Goal: Transaction & Acquisition: Book appointment/travel/reservation

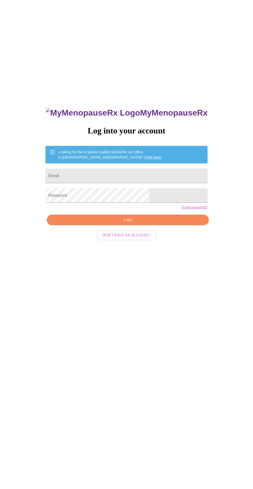
click at [152, 183] on input "Email" at bounding box center [126, 176] width 162 height 14
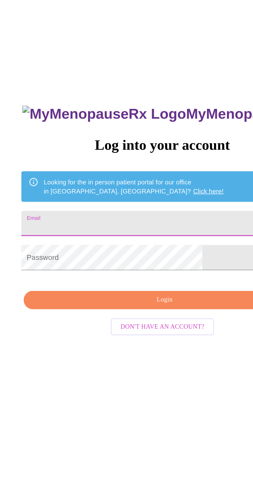
type input "[EMAIL_ADDRESS][DOMAIN_NAME]"
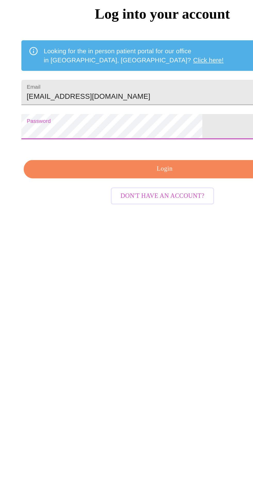
click at [157, 223] on span "Login" at bounding box center [128, 220] width 150 height 6
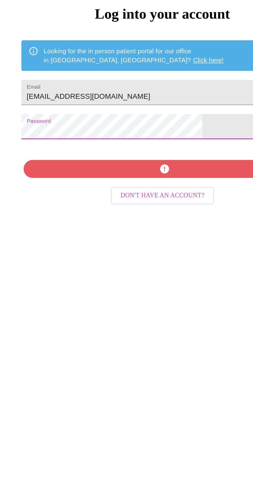
click at [152, 236] on div "MyMenopauseRx Log into your account Looking for the in person patient portal fo…" at bounding box center [126, 344] width 173 height 489
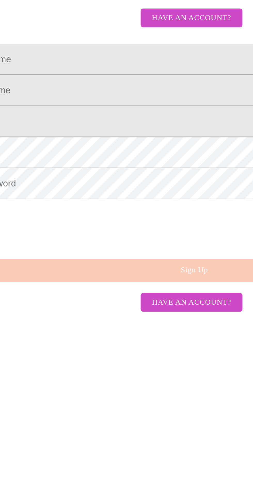
scroll to position [5, 0]
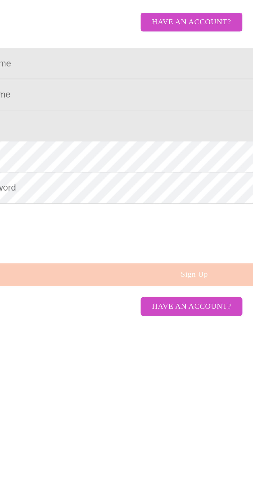
click at [114, 230] on input "Legal First Name" at bounding box center [126, 223] width 239 height 14
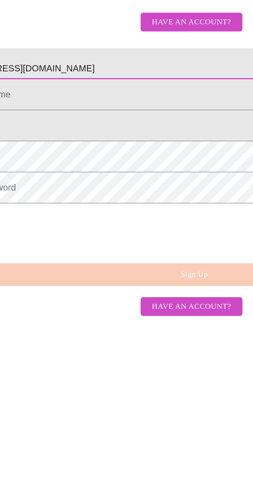
click at [116, 230] on input "[EMAIL_ADDRESS][DOMAIN_NAME]" at bounding box center [126, 223] width 239 height 14
type input "t"
type input "Leah"
click at [115, 245] on input "Legal First Name" at bounding box center [126, 237] width 239 height 14
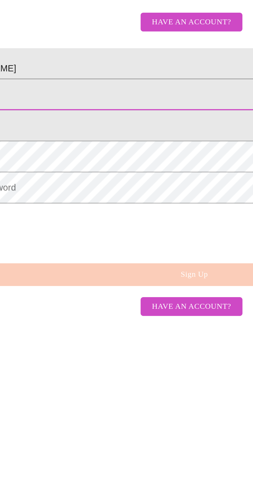
type input "Rohm"
click at [108, 259] on input "Legal First Name" at bounding box center [126, 252] width 239 height 14
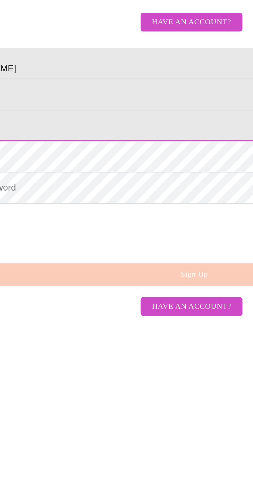
type input "[EMAIL_ADDRESS][DOMAIN_NAME]"
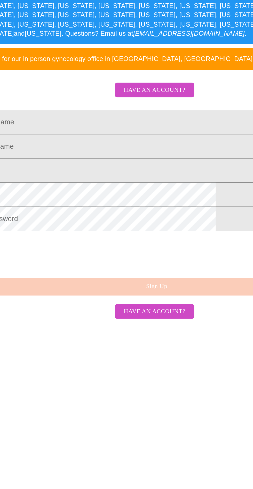
click at [127, 235] on input "Legal First Name" at bounding box center [126, 227] width 239 height 14
type input "[PERSON_NAME]"
click at [132, 249] on input "Legal First Name" at bounding box center [126, 242] width 239 height 14
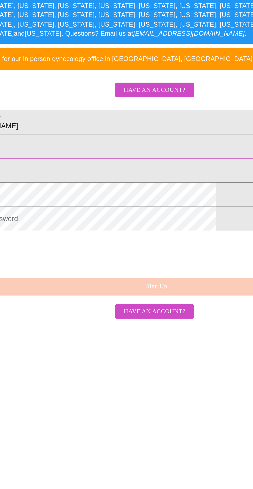
type input "Rohm"
click at [132, 264] on input "Legal First Name" at bounding box center [126, 256] width 239 height 14
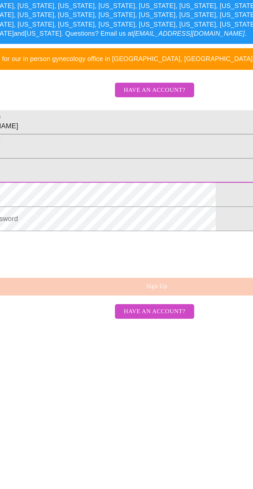
type input "[EMAIL_ADDRESS][DOMAIN_NAME]"
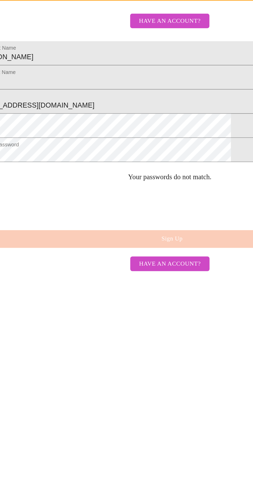
click at [151, 366] on div "MyMenopauseRx Sign Up Welcome! We are currently accepting virtual patients from…" at bounding box center [126, 344] width 249 height 489
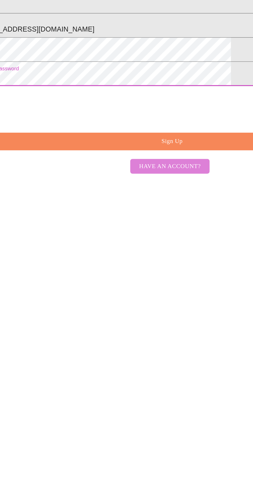
click at [142, 344] on span "Have an account?" at bounding box center [126, 341] width 37 height 6
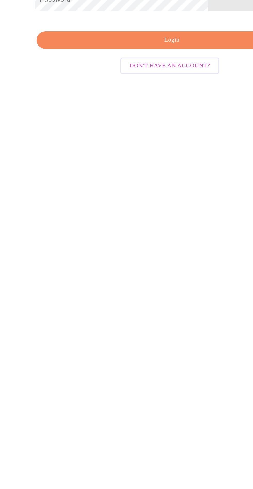
click at [140, 223] on span "Login" at bounding box center [128, 220] width 150 height 6
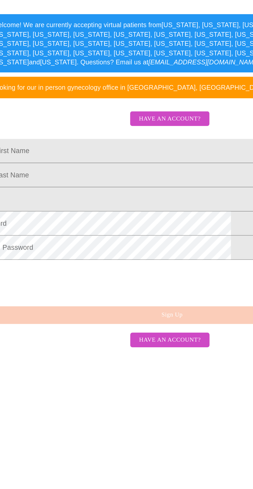
click at [133, 235] on input "Legal First Name" at bounding box center [126, 227] width 239 height 14
type input "Leah"
click at [119, 249] on input "Legal First Name" at bounding box center [126, 242] width 239 height 14
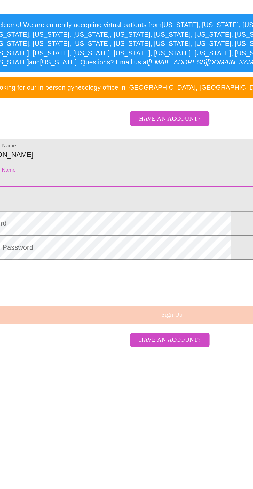
type input "Rohm"
click at [124, 264] on input "Legal First Name" at bounding box center [126, 256] width 239 height 14
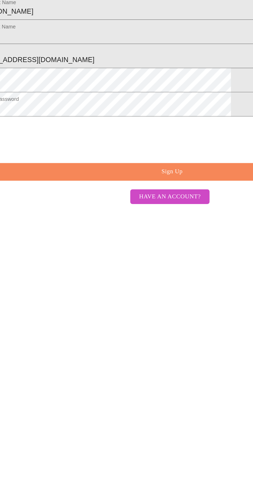
scroll to position [0, 0]
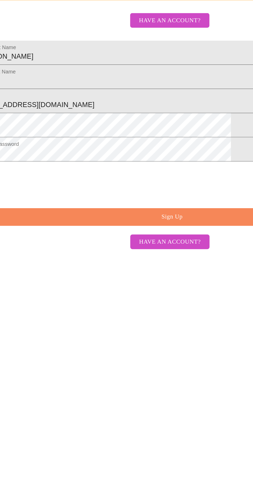
click at [159, 331] on button "Sign Up" at bounding box center [128, 326] width 239 height 11
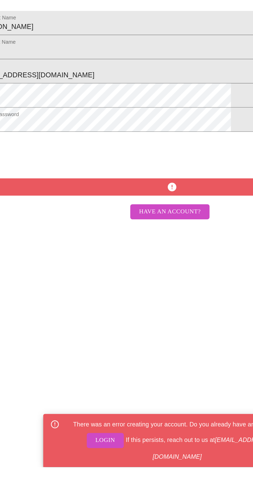
scroll to position [5, 0]
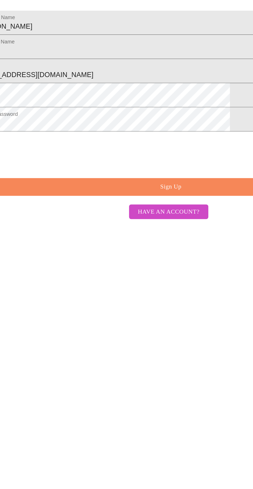
click at [119, 259] on input "[EMAIL_ADDRESS][DOMAIN_NAME]" at bounding box center [126, 252] width 239 height 14
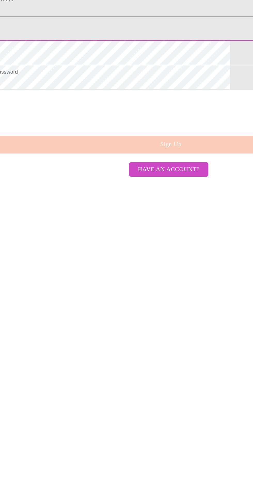
type input "t"
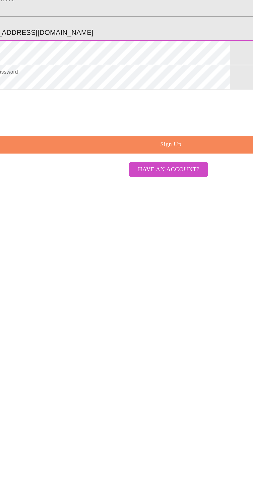
type input "Rohml775@gmail.com"
click at [155, 303] on span "Sign Up" at bounding box center [127, 299] width 227 height 6
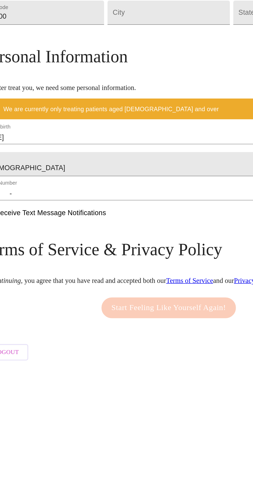
click at [100, 274] on input "09/16/2025" at bounding box center [126, 278] width 224 height 8
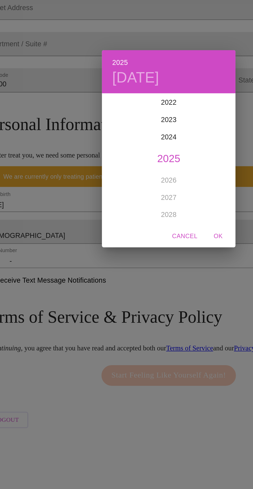
scroll to position [27, 0]
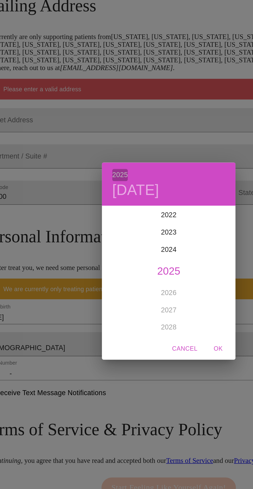
click at [97, 195] on h6 "2025" at bounding box center [97, 192] width 9 height 7
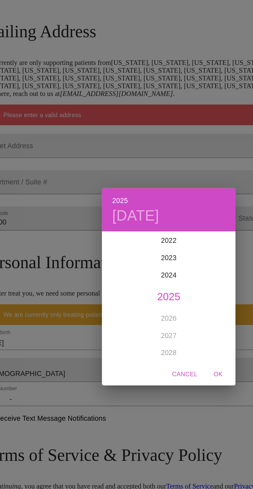
click at [128, 274] on div "1899 1900 1901 1902 1903 1904 1905 1906 1907 1908 1909 1910 1911 1912 1913 1914…" at bounding box center [127, 251] width 80 height 78
click at [121, 201] on h4 "Tue, Sep 16" at bounding box center [107, 201] width 28 height 11
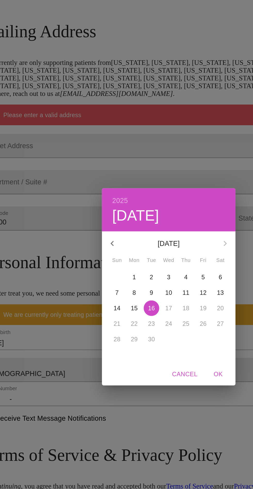
click at [136, 218] on p "September 2025" at bounding box center [126, 219] width 55 height 6
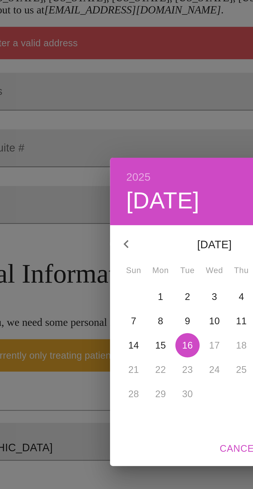
click at [99, 194] on h6 "2025" at bounding box center [97, 192] width 9 height 7
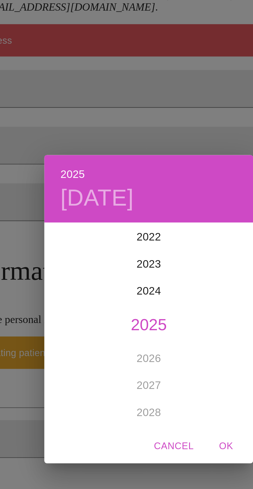
scroll to position [25, 0]
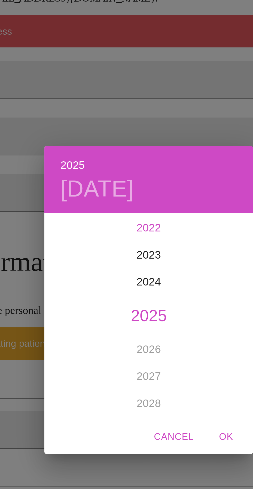
click at [129, 216] on div "2022" at bounding box center [127, 217] width 80 height 10
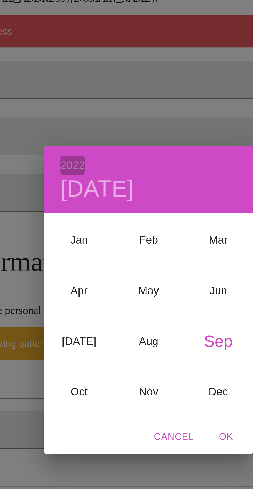
click at [99, 195] on h6 "2022" at bounding box center [97, 192] width 9 height 7
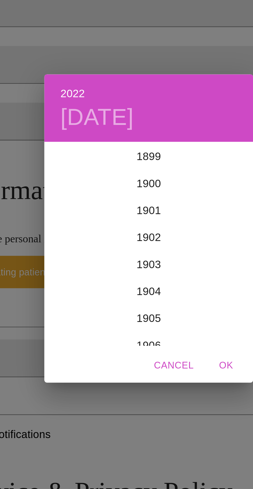
scroll to position [1241, 0]
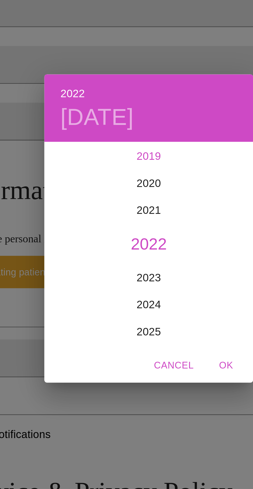
click at [128, 218] on div "2019" at bounding box center [127, 217] width 80 height 10
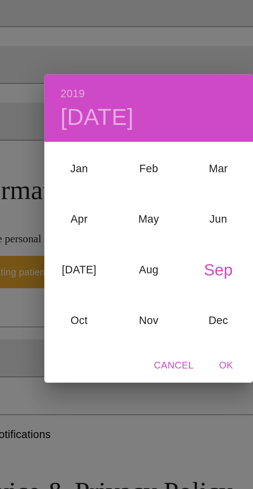
click at [99, 194] on h6 "2019" at bounding box center [97, 192] width 9 height 7
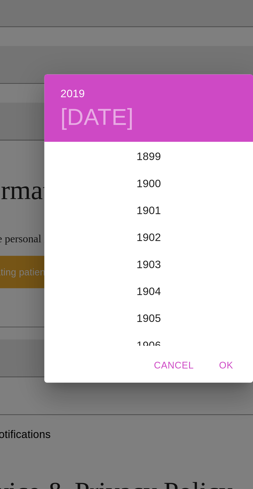
scroll to position [1210, 0]
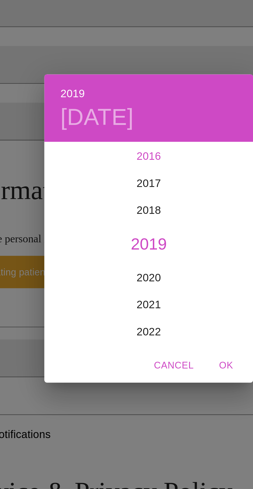
click at [129, 218] on div "2016" at bounding box center [127, 217] width 80 height 10
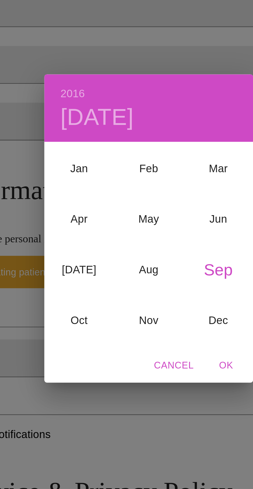
click at [100, 191] on h6 "2016" at bounding box center [97, 192] width 9 height 7
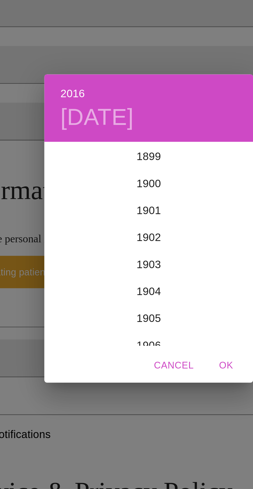
scroll to position [1179, 0]
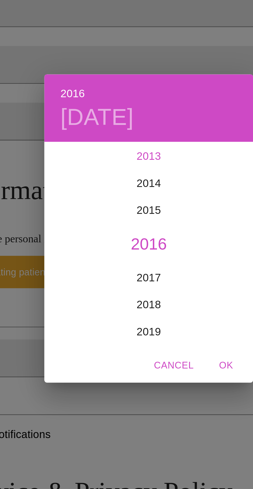
click at [130, 217] on div "2013" at bounding box center [127, 217] width 80 height 10
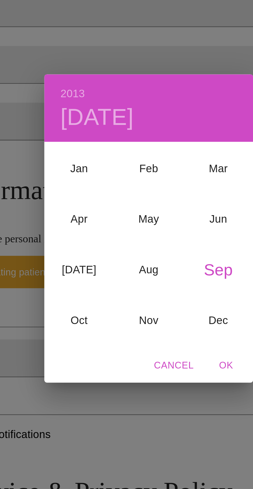
click at [100, 194] on h6 "2013" at bounding box center [97, 192] width 9 height 7
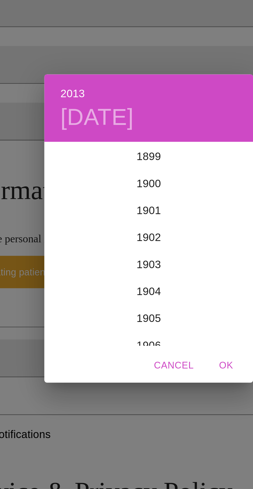
scroll to position [1148, 0]
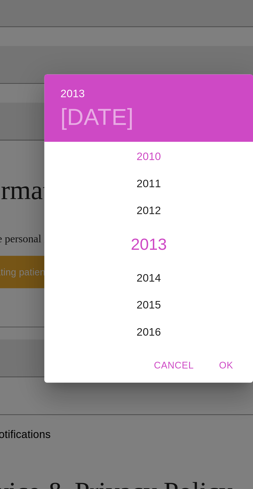
click at [131, 220] on div "2010" at bounding box center [127, 217] width 80 height 10
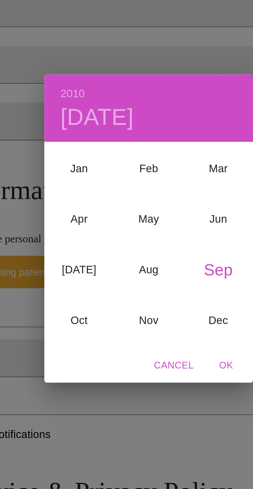
click at [100, 195] on h6 "2010" at bounding box center [97, 192] width 9 height 7
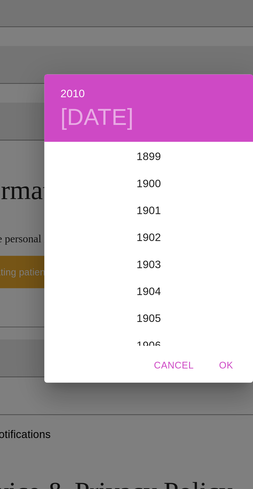
scroll to position [1117, 0]
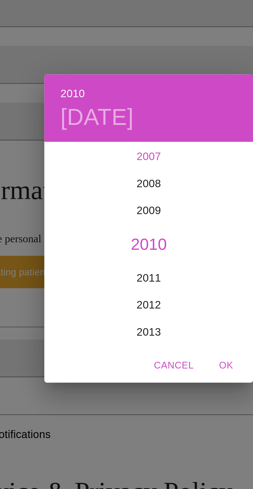
click at [128, 216] on div "2007" at bounding box center [127, 217] width 80 height 10
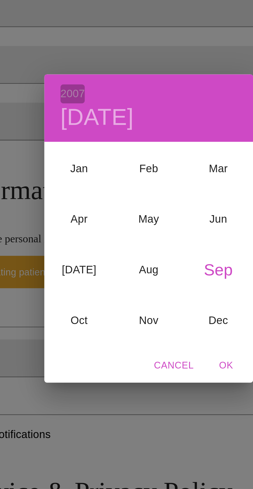
click at [100, 194] on h6 "2007" at bounding box center [97, 192] width 9 height 7
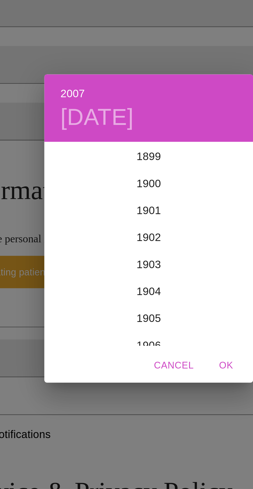
scroll to position [1086, 0]
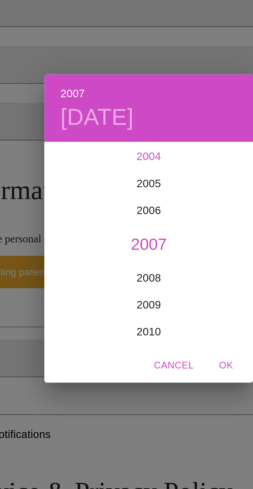
click at [128, 218] on div "2004" at bounding box center [127, 217] width 80 height 10
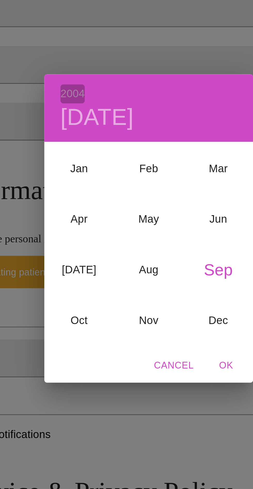
click at [98, 193] on h6 "2004" at bounding box center [97, 192] width 9 height 7
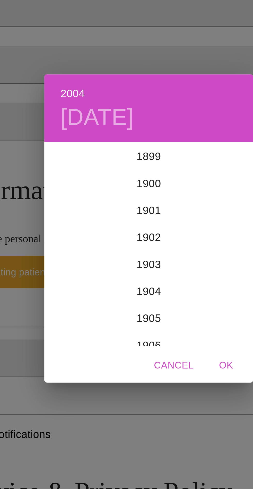
scroll to position [1055, 0]
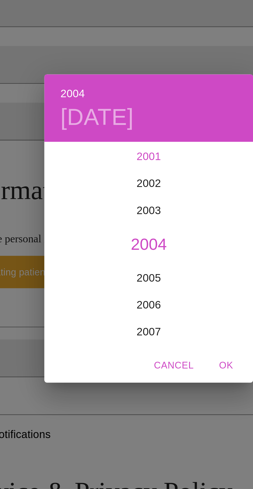
click at [129, 218] on div "2001" at bounding box center [127, 217] width 80 height 10
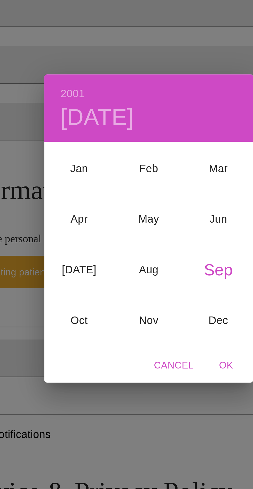
click at [100, 197] on h4 "Sun, Sep 16" at bounding box center [107, 201] width 28 height 11
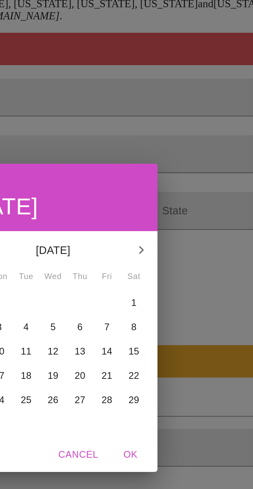
scroll to position [0, 0]
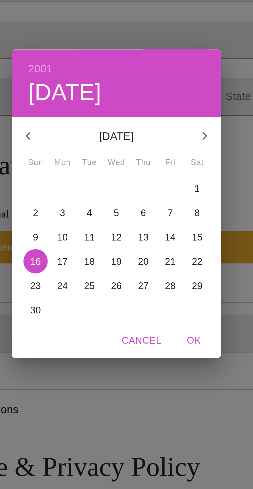
click at [138, 300] on span "Cancel" at bounding box center [136, 297] width 15 height 6
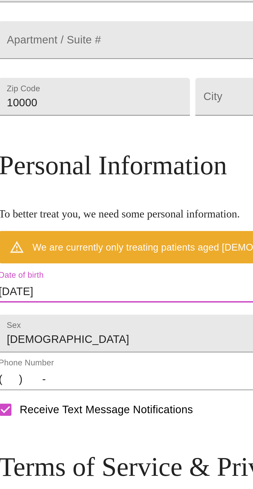
click at [68, 282] on input "09/16/2025" at bounding box center [126, 278] width 224 height 8
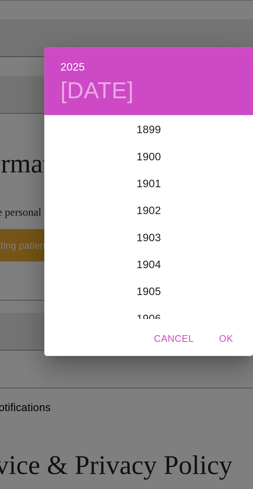
scroll to position [1272, 0]
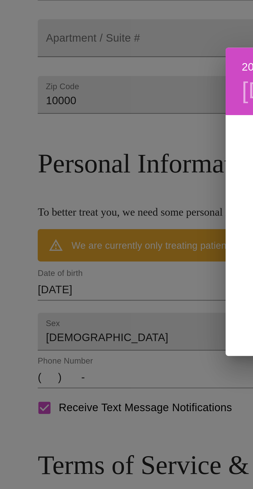
click at [65, 297] on div "2025 Tue, Sep 16 1899 1900 1901 1902 1903 1904 1905 1906 1907 1908 1909 1910 19…" at bounding box center [126, 244] width 253 height 489
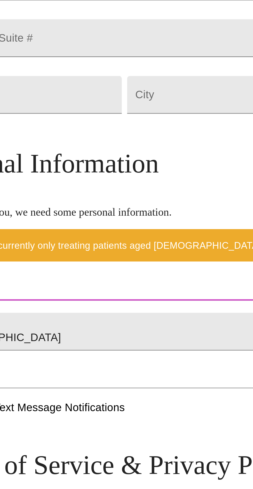
click at [85, 282] on input "09/16/2025" at bounding box center [126, 278] width 224 height 8
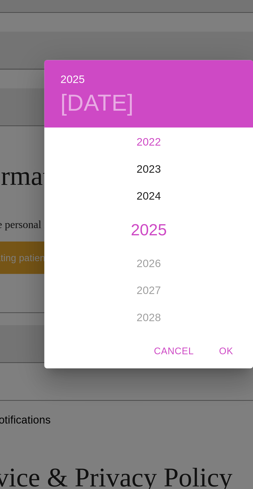
click at [128, 217] on div "2022" at bounding box center [127, 217] width 80 height 10
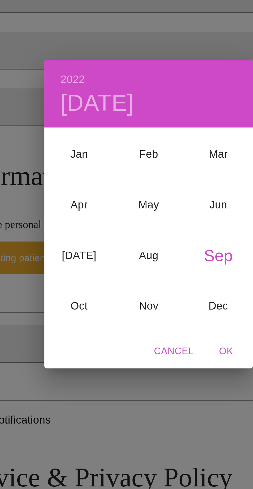
click at [97, 193] on h6 "2022" at bounding box center [97, 192] width 9 height 7
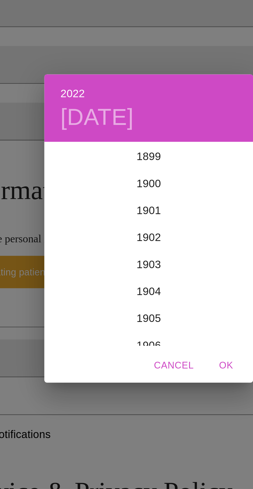
scroll to position [1241, 0]
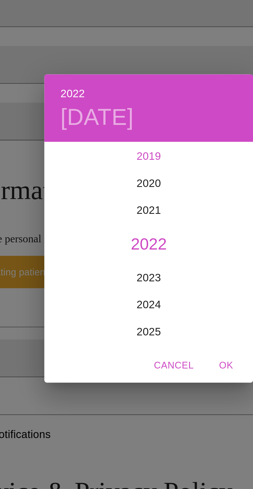
click at [127, 217] on div "2019" at bounding box center [127, 217] width 80 height 10
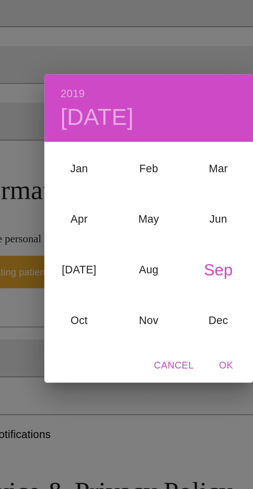
click at [98, 192] on h6 "2019" at bounding box center [97, 192] width 9 height 7
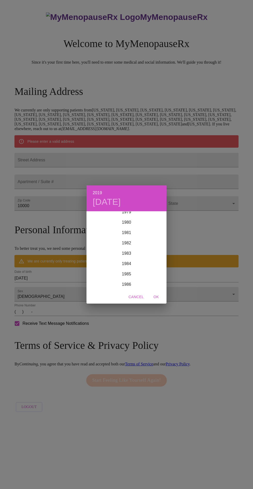
scroll to position [832, 0]
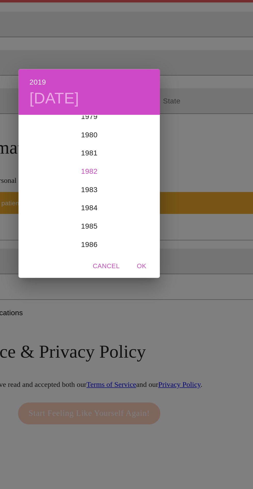
click at [131, 240] on div "1982" at bounding box center [127, 243] width 80 height 10
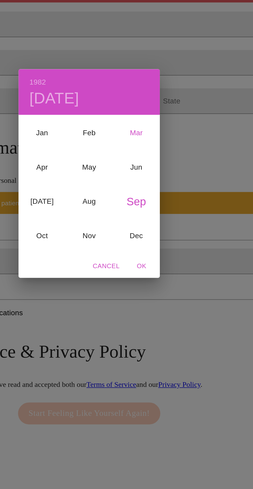
click at [155, 222] on div "Mar" at bounding box center [153, 221] width 27 height 19
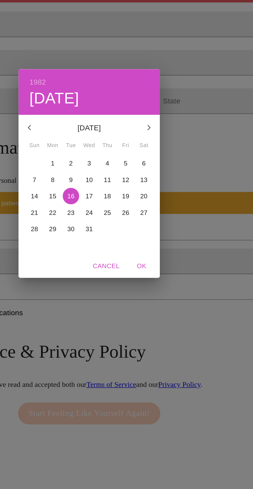
click at [106, 237] on p "1" at bounding box center [106, 238] width 2 height 5
click at [158, 298] on span "OK" at bounding box center [156, 297] width 12 height 6
type input "03/01/1982"
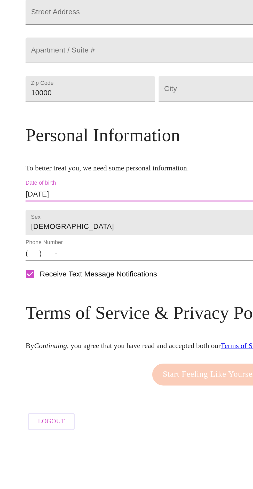
click at [49, 301] on input "(   )    -" at bounding box center [126, 297] width 224 height 8
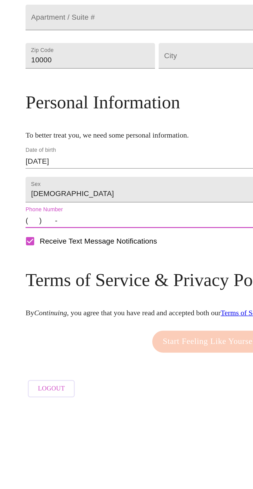
type input "(708) 335-7441"
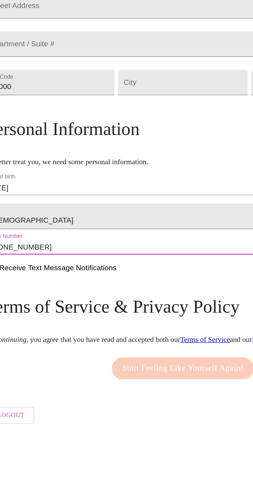
click at [75, 211] on input "10000" at bounding box center [50, 203] width 73 height 14
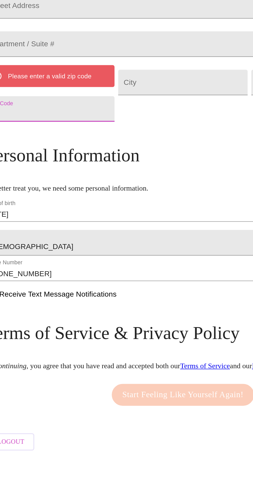
type input "1"
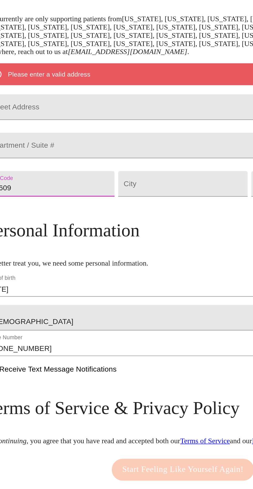
type input "34609"
click at [123, 167] on input "Street Address" at bounding box center [126, 160] width 224 height 14
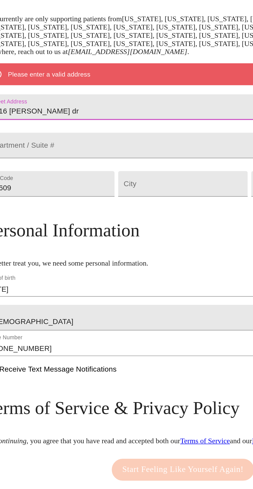
type input "3816 lema dr"
click at [130, 211] on input "Street Address" at bounding box center [126, 203] width 73 height 14
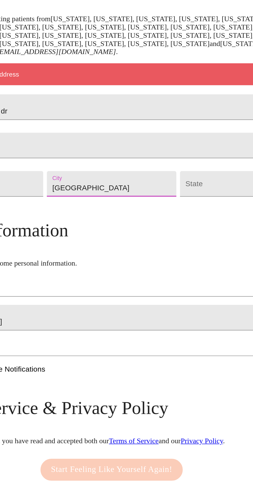
type input "Spring Hill"
click at [180, 228] on body "MyMenopauseRx Welcome to MyMenopauseRx Since it's your first time here, you'll …" at bounding box center [126, 200] width 249 height 397
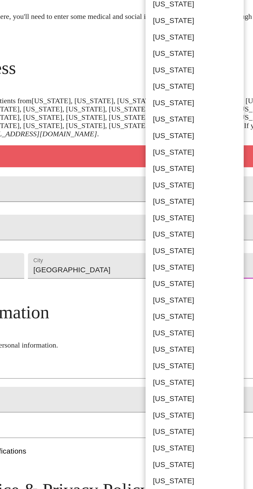
click at [169, 102] on li "Florida" at bounding box center [185, 101] width 56 height 9
type input "Florida"
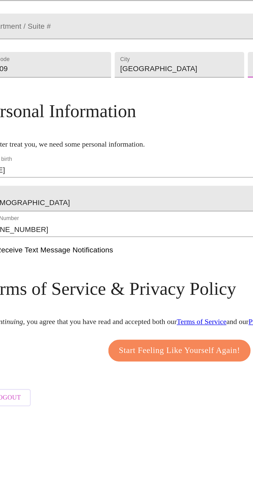
click at [127, 354] on span "Start Feeling Like Yourself Again!" at bounding box center [126, 350] width 69 height 8
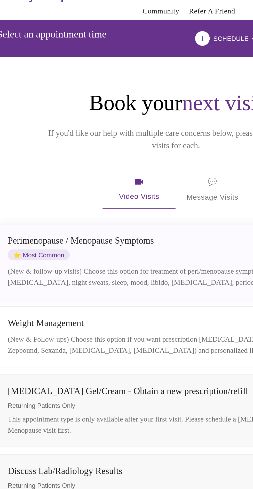
click at [114, 157] on div "Perimenopause / Menopause Symptoms ⭐ Most Common (New & follow-up visits) Choos…" at bounding box center [127, 165] width 193 height 30
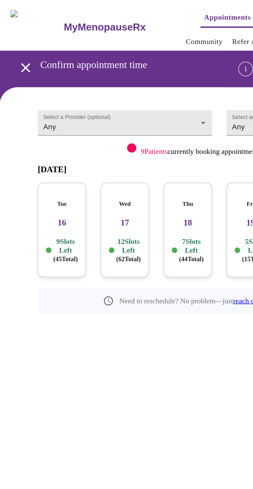
click at [40, 134] on p "9 Slots Left ( 45 Total)" at bounding box center [40, 141] width 14 height 15
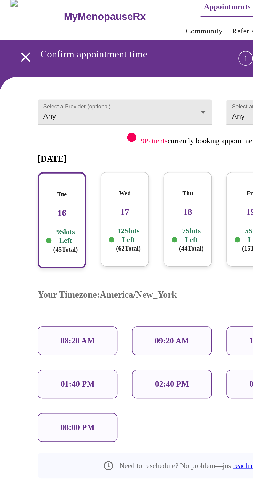
click at [71, 136] on p "12 Slots Left ( 62 Total)" at bounding box center [75, 141] width 14 height 15
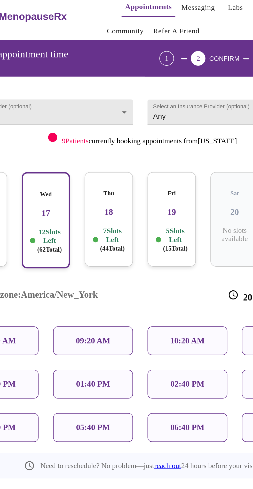
click at [109, 245] on p "05:40 PM" at bounding box center [99, 247] width 19 height 5
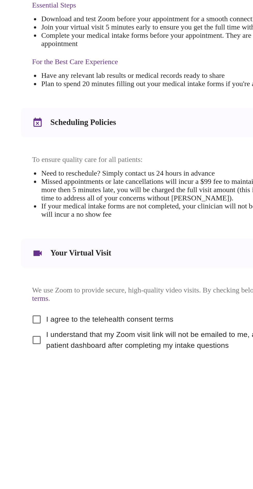
click at [33, 346] on input "I agree to the telehealth consent terms" at bounding box center [32, 340] width 11 height 11
checkbox input "true"
click at [35, 358] on input "I understand that my Zoom visit link will not be emailed to me, and I must acce…" at bounding box center [32, 352] width 11 height 11
checkbox input "true"
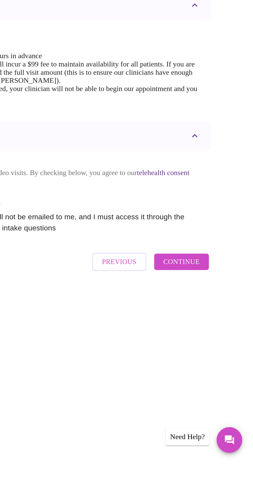
click at [220, 378] on span "Continue" at bounding box center [212, 374] width 21 height 7
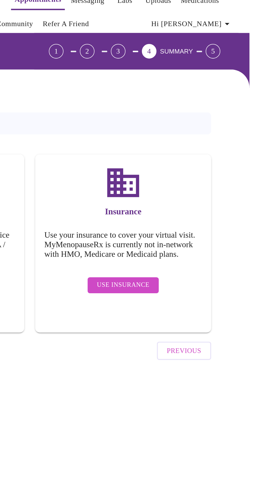
click at [184, 173] on span "Use Insurance" at bounding box center [180, 171] width 30 height 6
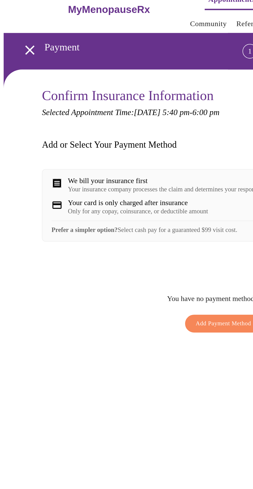
click at [88, 91] on h3 "Add or Select Your Payment Method" at bounding box center [62, 92] width 77 height 6
click at [76, 118] on div "Your insurance company processes the claim and determines your responsibility" at bounding box center [97, 117] width 116 height 4
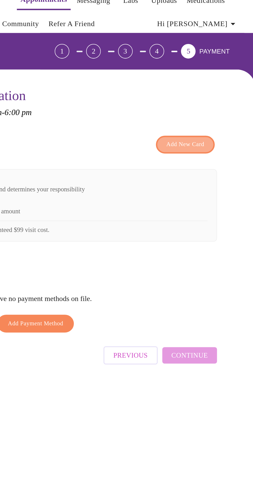
click at [217, 90] on span "Add New Card" at bounding box center [211, 92] width 21 height 6
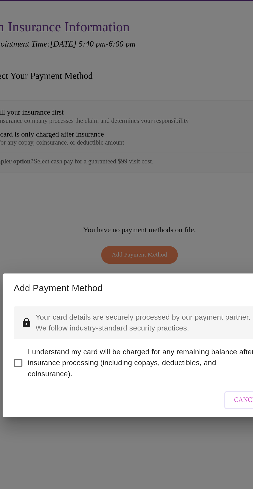
click at [162, 197] on div "Add Payment Method Your card details are securely processed by our payment part…" at bounding box center [126, 244] width 253 height 489
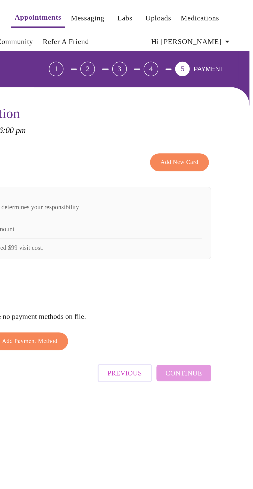
click at [222, 209] on div "Previous Continue" at bounding box center [197, 210] width 64 height 18
click at [222, 207] on div "Previous Continue" at bounding box center [197, 210] width 64 height 18
click at [222, 209] on div "Previous Continue" at bounding box center [197, 210] width 64 height 18
click at [222, 89] on span "Add New Card" at bounding box center [211, 92] width 21 height 6
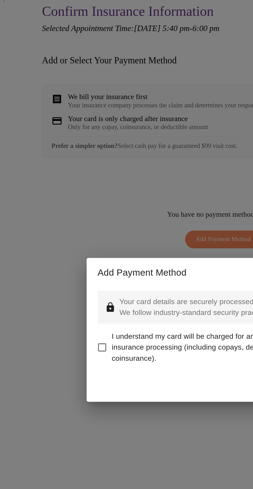
click at [62, 260] on input "I understand my card will be charged for any remaining balance after insurance …" at bounding box center [57, 254] width 11 height 11
checkbox input "true"
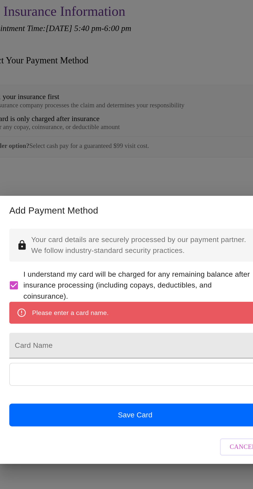
click at [126, 276] on iframe at bounding box center [127, 269] width 142 height 12
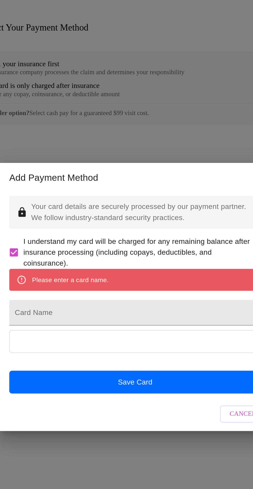
click at [115, 256] on input "Card Name" at bounding box center [126, 253] width 143 height 14
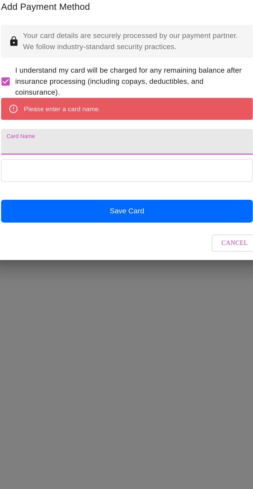
type input "V"
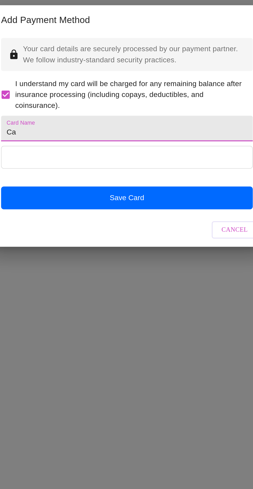
type input "Ca"
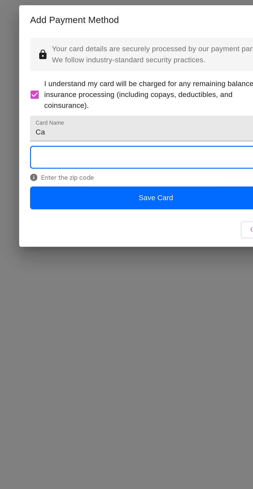
click at [142, 291] on button "Save Card" at bounding box center [126, 285] width 143 height 13
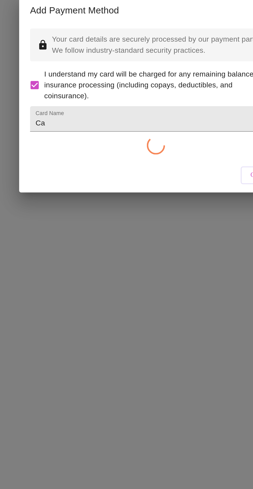
checkbox input "false"
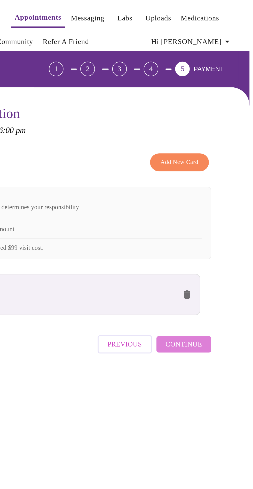
click at [218, 195] on button "Continue" at bounding box center [214, 194] width 31 height 9
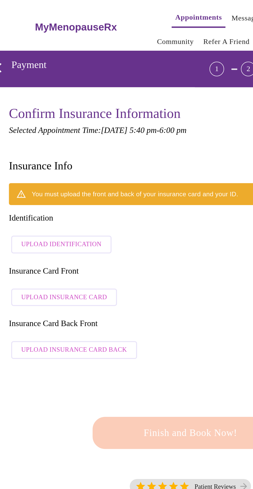
click at [60, 135] on span "Upload Identification" at bounding box center [53, 138] width 45 height 6
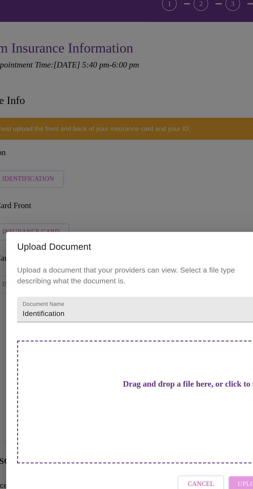
click at [141, 257] on h3 "Drag and drop a file here, or click to select a file" at bounding box center [163, 254] width 143 height 5
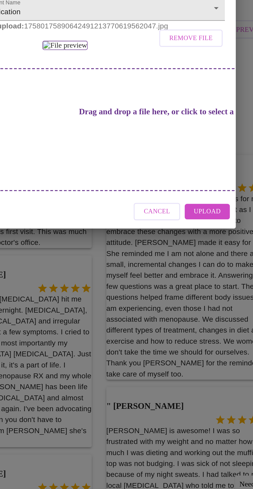
click at [197, 324] on button "Upload" at bounding box center [188, 319] width 26 height 9
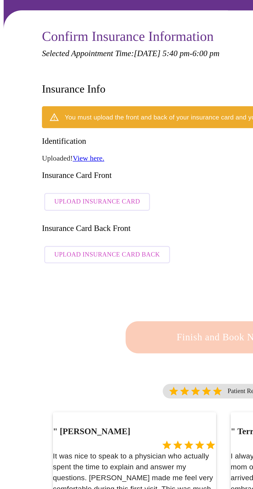
click at [33, 155] on span "Upload Insurance Card" at bounding box center [55, 158] width 49 height 6
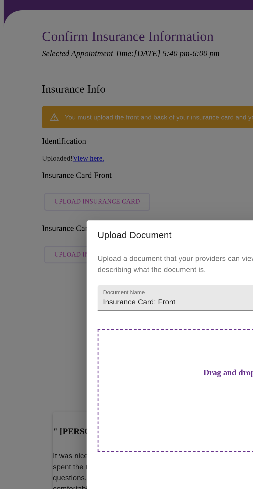
click at [120, 257] on h3 "Drag and drop a file here, or click to select a file" at bounding box center [163, 254] width 143 height 5
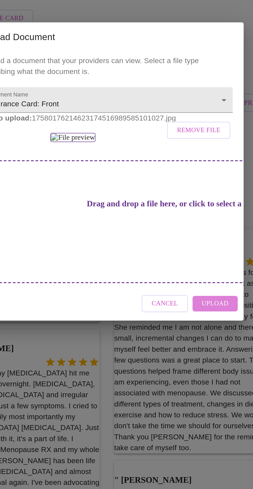
click at [189, 323] on span "Upload" at bounding box center [187, 319] width 15 height 6
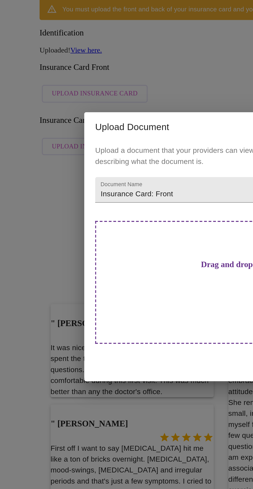
click at [25, 200] on div "Upload Document Upload a document that your providers can view. Select a file t…" at bounding box center [126, 244] width 253 height 489
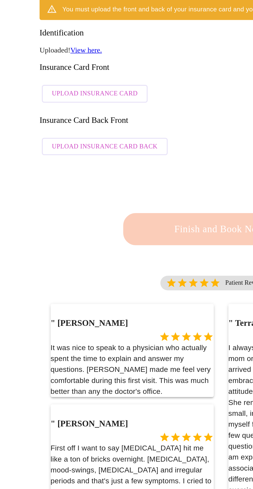
click at [34, 185] on span "Upload Insurance Card Back" at bounding box center [61, 188] width 60 height 6
click at [123, 267] on div "Drag and drop a file here, or click to select a file" at bounding box center [162, 265] width 215 height 70
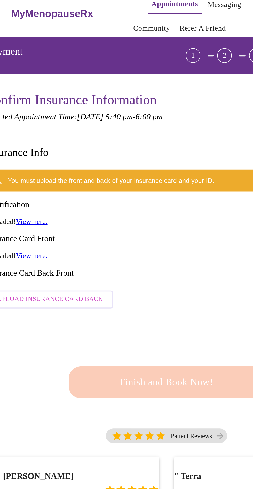
click at [151, 208] on div "Finish and Book Now!" at bounding box center [127, 224] width 114 height 32
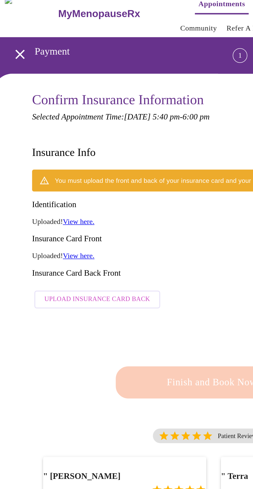
click at [31, 174] on span "Upload Insurance Card Back" at bounding box center [61, 177] width 60 height 6
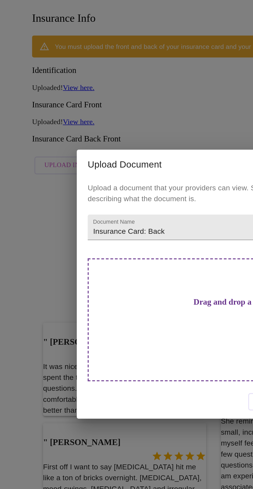
click at [123, 257] on h3 "Drag and drop a file here, or click to select a file" at bounding box center [163, 254] width 143 height 5
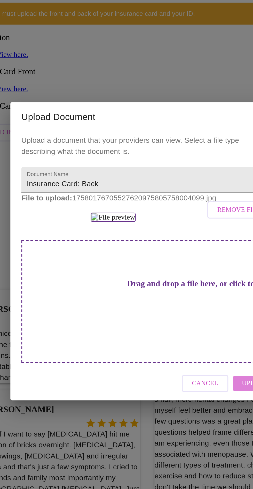
click at [181, 324] on button "Upload" at bounding box center [188, 319] width 26 height 9
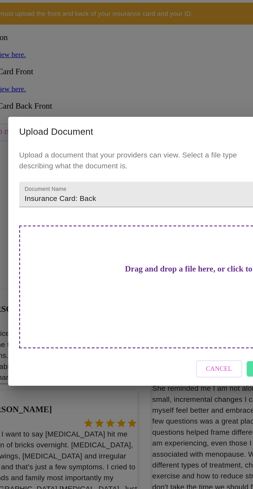
click at [147, 257] on h3 "Drag and drop a file here, or click to select a file" at bounding box center [163, 254] width 143 height 5
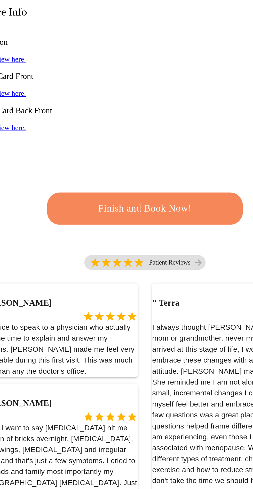
click at [159, 201] on span "Finish and Book Now!" at bounding box center [127, 206] width 96 height 10
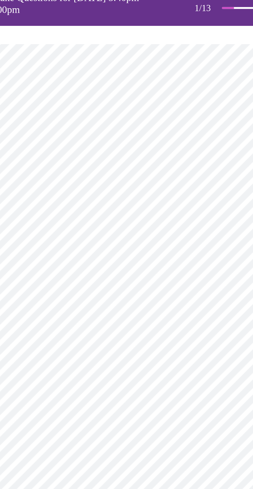
click at [47, 117] on body "MyMenopauseRx Appointments Messaging Labs Uploads Medications Community Refer a…" at bounding box center [126, 245] width 249 height 486
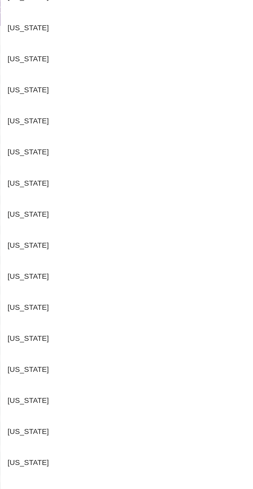
click at [38, 153] on p "Florida" at bounding box center [48, 156] width 24 height 6
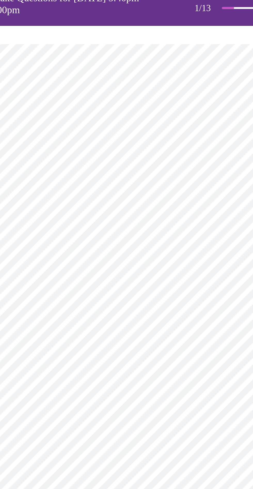
click at [47, 155] on body "MyMenopauseRx Appointments Messaging Labs Uploads Medications Community Refer a…" at bounding box center [126, 243] width 249 height 483
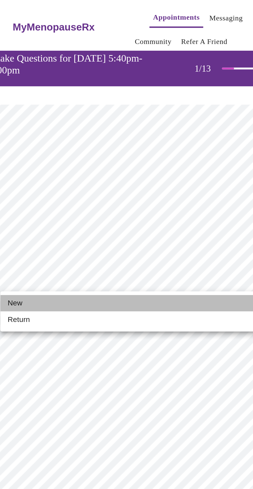
click at [36, 173] on span "New" at bounding box center [40, 172] width 8 height 6
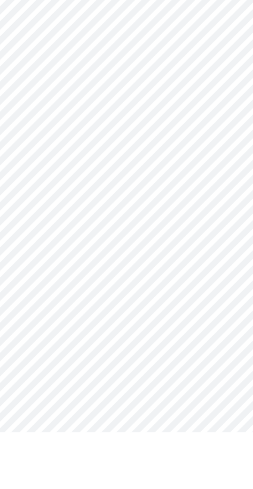
click at [134, 399] on body "MyMenopauseRx Appointments Messaging Labs Uploads Medications Community Refer a…" at bounding box center [126, 239] width 249 height 475
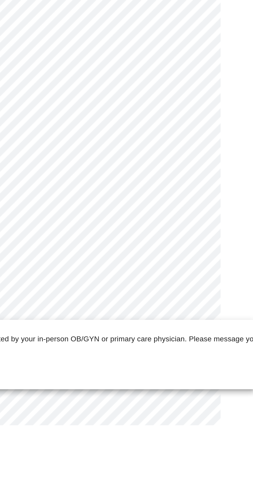
click at [220, 401] on div at bounding box center [126, 244] width 253 height 489
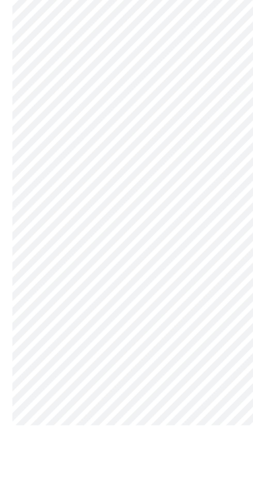
click at [40, 401] on body "MyMenopauseRx Appointments Messaging Labs Uploads Medications Community Refer a…" at bounding box center [126, 239] width 249 height 475
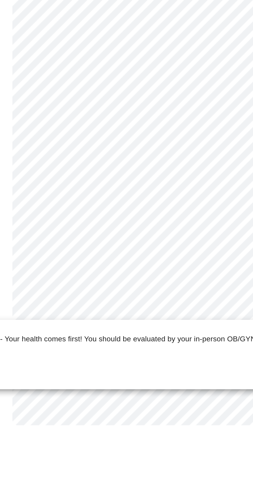
click at [41, 400] on div at bounding box center [126, 244] width 253 height 489
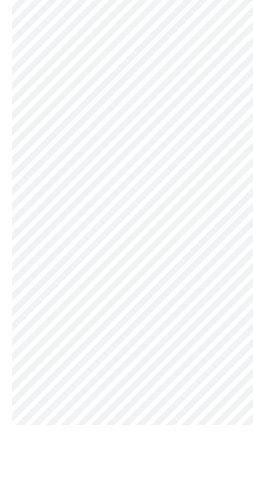
click at [116, 397] on body "MyMenopauseRx Appointments Messaging Labs Uploads Medications Community Refer a…" at bounding box center [126, 239] width 249 height 475
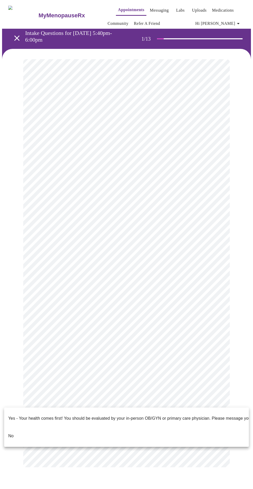
click at [211, 395] on div at bounding box center [126, 244] width 253 height 489
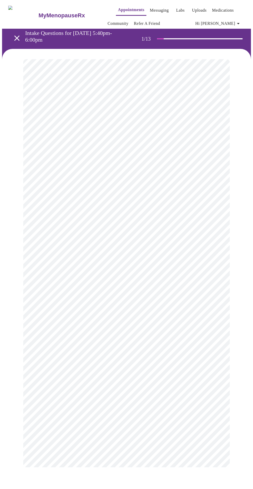
click at [197, 396] on body "MyMenopauseRx Appointments Messaging Labs Uploads Medications Community Refer a…" at bounding box center [126, 239] width 249 height 475
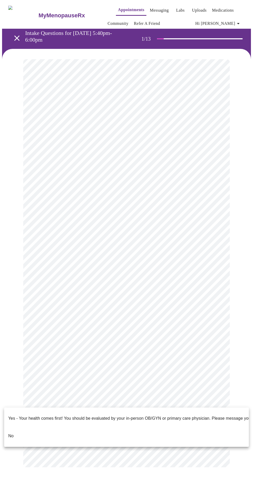
click at [7, 429] on li "No" at bounding box center [126, 436] width 245 height 18
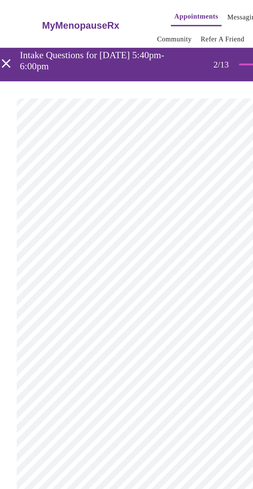
click at [40, 115] on body "MyMenopauseRx Appointments Messaging Labs Uploads Medications Community Refer a…" at bounding box center [126, 162] width 249 height 321
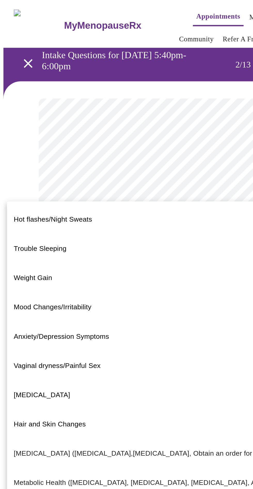
click at [17, 129] on span "Hot flashes/Night Sweats" at bounding box center [31, 131] width 47 height 4
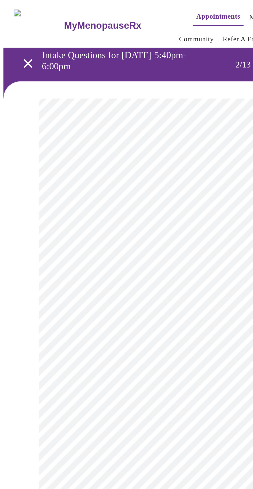
click at [40, 164] on body "MyMenopauseRx Appointments Messaging Labs Uploads Medications Community Refer a…" at bounding box center [126, 161] width 249 height 318
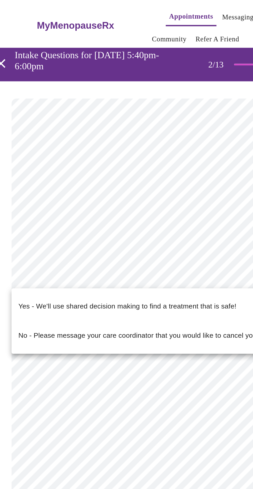
click at [33, 184] on span "Yes - We'll use shared decision making to find a treatment that is safe!" at bounding box center [92, 184] width 131 height 14
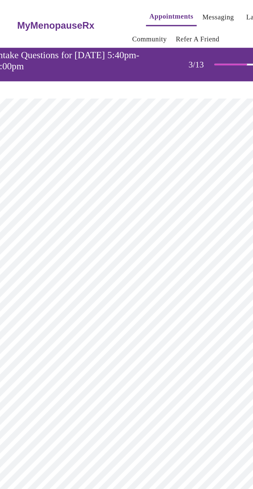
click at [43, 125] on body "MyMenopauseRx Appointments Messaging Labs Uploads Medications Community Refer a…" at bounding box center [126, 357] width 249 height 710
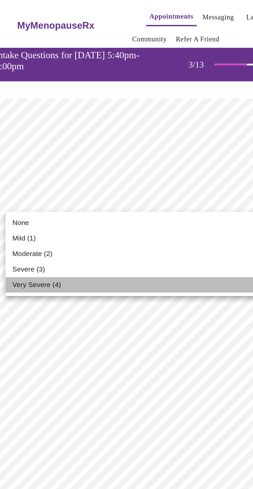
click at [44, 174] on span "Very Severe (4)" at bounding box center [50, 171] width 29 height 6
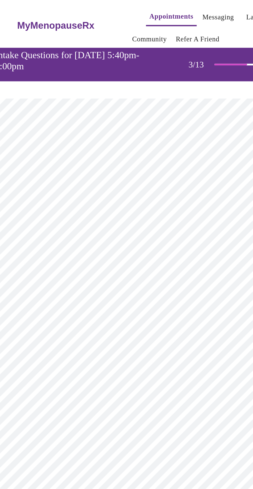
click at [35, 162] on body "MyMenopauseRx Appointments Messaging Labs Uploads Medications Community Refer a…" at bounding box center [126, 347] width 249 height 691
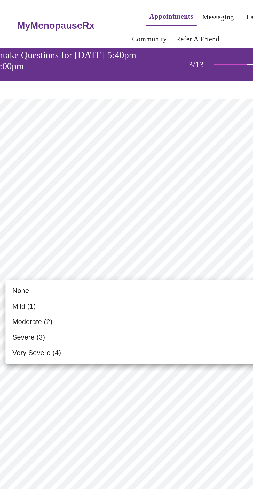
click at [38, 214] on span "Very Severe (4)" at bounding box center [50, 212] width 29 height 6
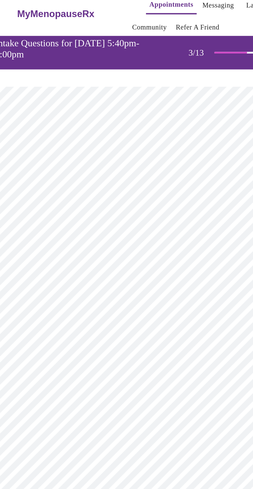
click at [35, 203] on body "MyMenopauseRx Appointments Messaging Labs Uploads Medications Community Refer a…" at bounding box center [126, 344] width 249 height 684
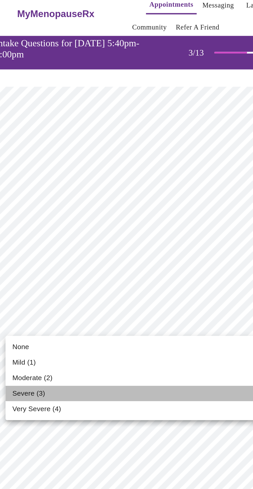
click at [40, 243] on span "Severe (3)" at bounding box center [46, 243] width 20 height 6
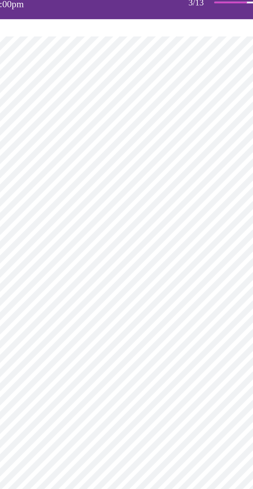
click at [38, 246] on body "MyMenopauseRx Appointments Messaging Labs Uploads Medications Community Refer a…" at bounding box center [126, 340] width 249 height 677
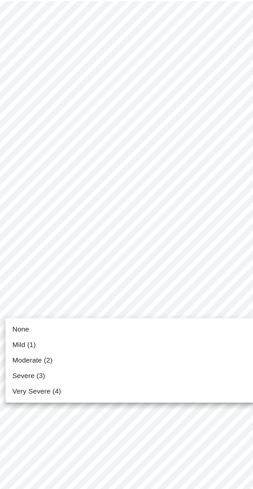
click at [38, 275] on span "Moderate (2)" at bounding box center [48, 275] width 24 height 6
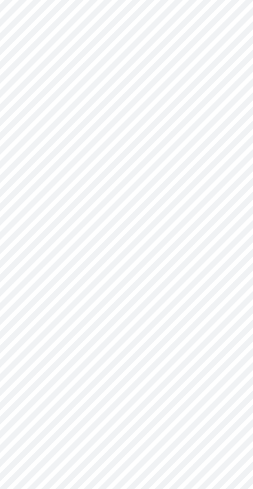
click at [35, 275] on body "MyMenopauseRx Appointments Messaging Labs Uploads Medications Community Refer a…" at bounding box center [126, 336] width 249 height 669
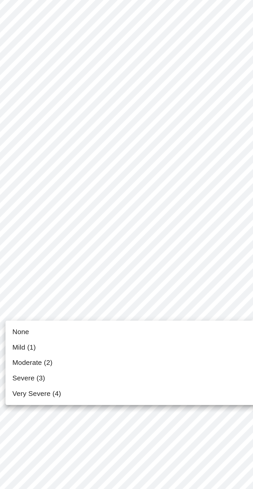
click at [37, 310] on span "Moderate (2)" at bounding box center [48, 309] width 24 height 6
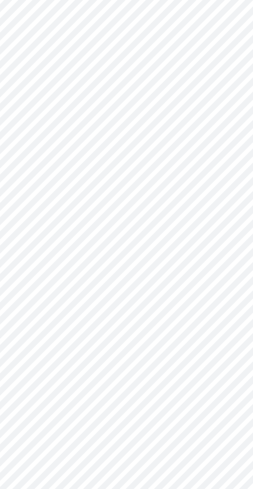
click at [34, 309] on body "MyMenopauseRx Appointments Messaging Labs Uploads Medications Community Refer a…" at bounding box center [126, 333] width 249 height 662
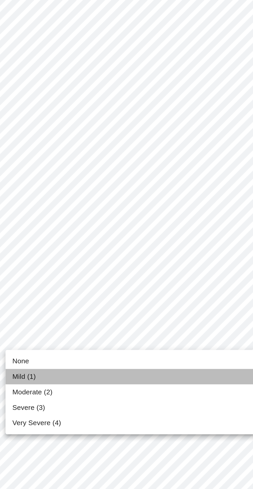
click at [37, 334] on span "Mild (1)" at bounding box center [43, 333] width 14 height 6
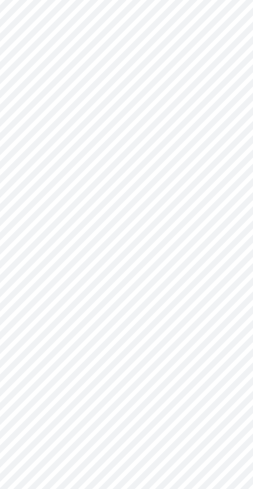
click at [153, 352] on body "MyMenopauseRx Appointments Messaging Labs Uploads Medications Community Refer a…" at bounding box center [126, 329] width 249 height 655
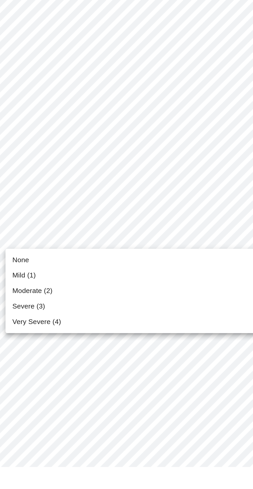
click at [39, 381] on span "Moderate (2)" at bounding box center [48, 383] width 24 height 6
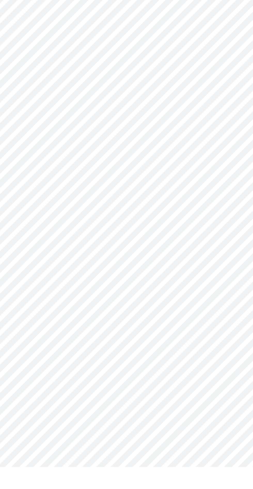
scroll to position [36, 0]
click at [37, 357] on body "MyMenopauseRx Appointments Messaging Labs Uploads Medications Community Refer a…" at bounding box center [126, 290] width 249 height 648
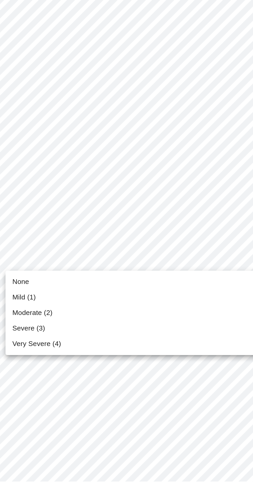
click at [36, 379] on span "Mild (1)" at bounding box center [43, 378] width 14 height 6
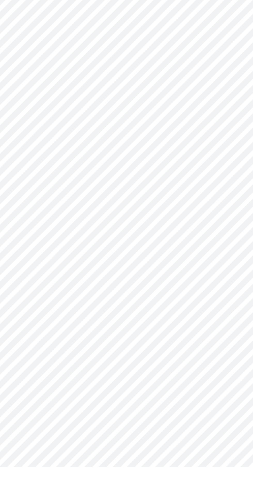
click at [36, 347] on body "MyMenopauseRx Appointments Messaging Labs Uploads Medications Community Refer a…" at bounding box center [126, 236] width 249 height 641
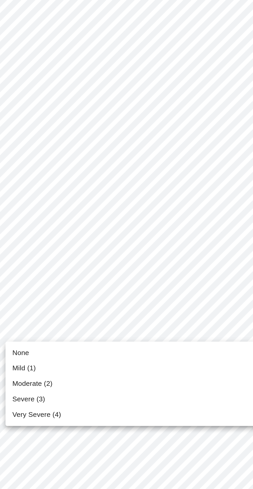
scroll to position [86, 0]
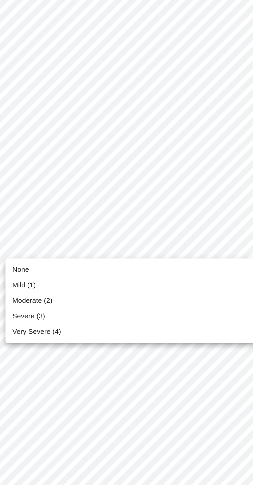
click at [35, 369] on li "Mild (1)" at bounding box center [127, 368] width 190 height 9
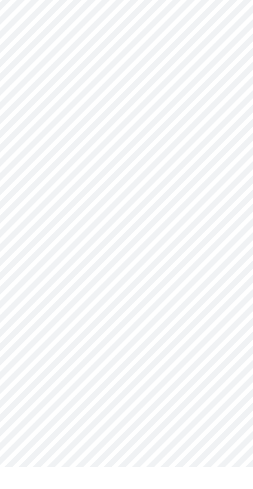
click at [38, 371] on body "MyMenopauseRx Appointments Messaging Labs Uploads Medications Community Refer a…" at bounding box center [126, 218] width 249 height 633
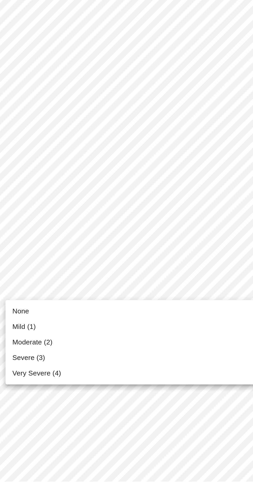
scroll to position [100, 0]
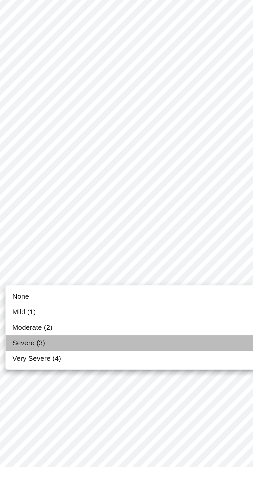
click at [38, 416] on span "Severe (3)" at bounding box center [46, 414] width 20 height 6
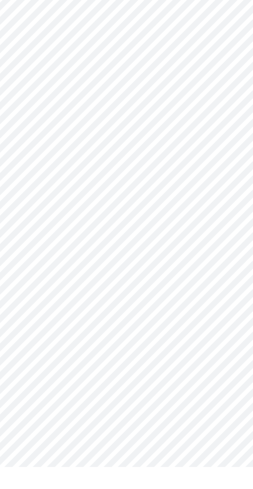
scroll to position [101, 0]
click at [138, 412] on body "MyMenopauseRx Appointments Messaging Labs Uploads Medications Community Refer a…" at bounding box center [126, 215] width 249 height 626
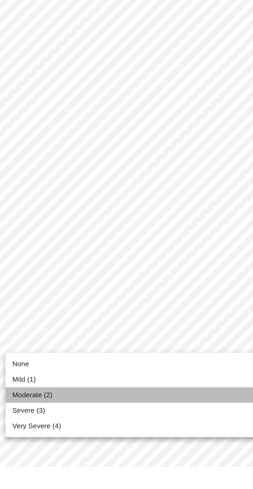
click at [44, 447] on span "Moderate (2)" at bounding box center [48, 446] width 24 height 6
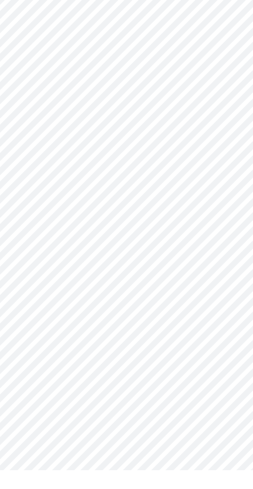
scroll to position [6, 0]
click at [51, 332] on body "MyMenopauseRx Appointments Messaging Labs Uploads Medications Community Refer a…" at bounding box center [126, 262] width 249 height 532
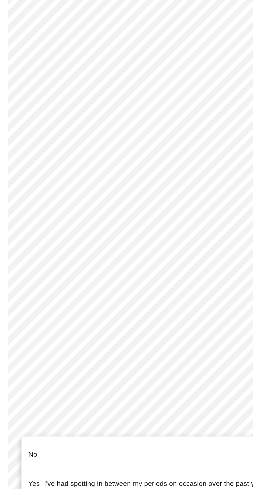
click at [38, 164] on div at bounding box center [126, 244] width 253 height 489
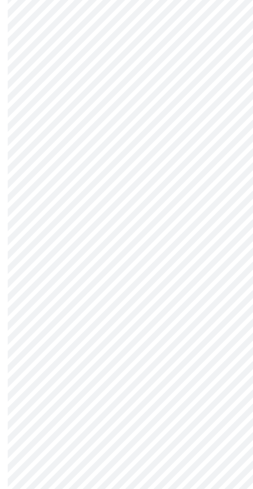
click at [149, 327] on body "MyMenopauseRx Appointments Messaging Labs Uploads Medications Community Refer a…" at bounding box center [126, 262] width 249 height 532
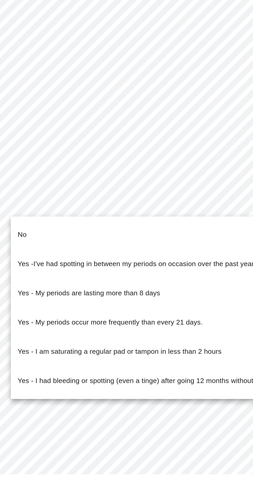
click at [49, 357] on span "Yes - I've had spotting in between my periods on occasion over the past year." at bounding box center [107, 362] width 143 height 14
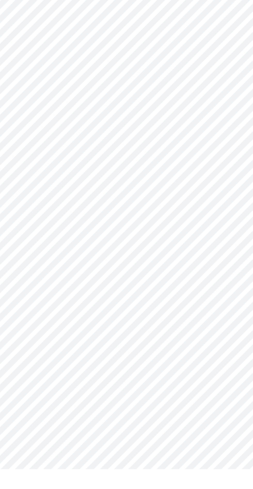
click at [43, 367] on body "MyMenopauseRx Appointments Messaging Labs Uploads Medications Community Refer a…" at bounding box center [126, 263] width 249 height 529
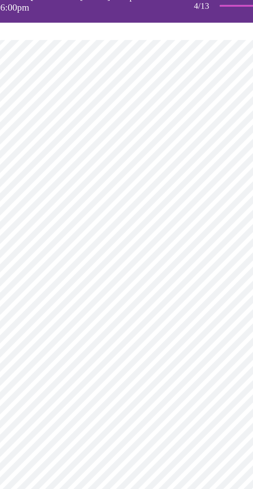
click at [44, 121] on div at bounding box center [126, 244] width 253 height 489
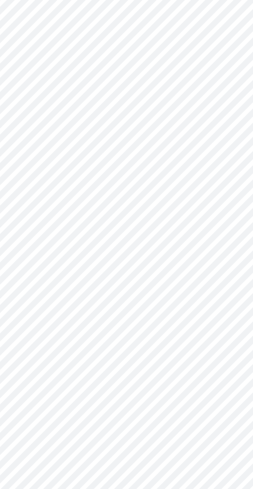
click at [42, 343] on body "MyMenopauseRx Appointments Messaging Labs Uploads Medications Community Refer a…" at bounding box center [126, 237] width 249 height 529
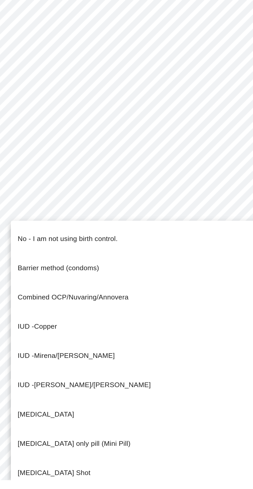
scroll to position [3, 0]
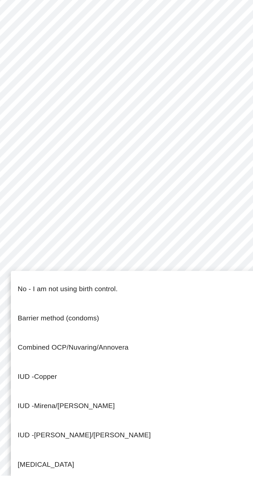
click at [44, 374] on p "No - I am not using birth control." at bounding box center [66, 377] width 60 height 6
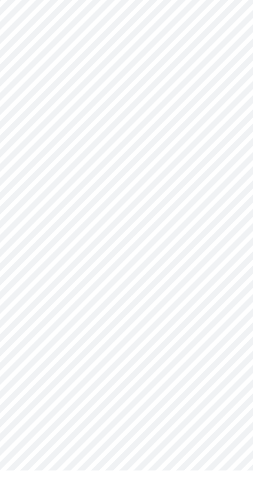
scroll to position [0, 0]
click at [45, 413] on body "MyMenopauseRx Appointments Messaging Labs Uploads Medications Community Refer a…" at bounding box center [126, 265] width 249 height 526
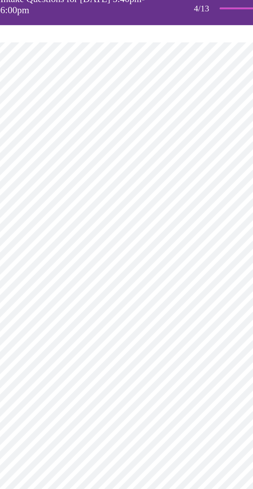
click at [45, 124] on div at bounding box center [126, 244] width 253 height 489
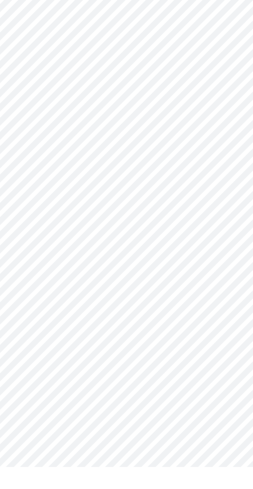
click at [142, 410] on body "MyMenopauseRx Appointments Messaging Labs Uploads Medications Community Refer a…" at bounding box center [126, 265] width 249 height 526
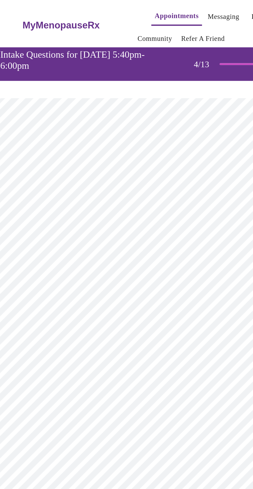
click at [50, 122] on div at bounding box center [126, 244] width 253 height 489
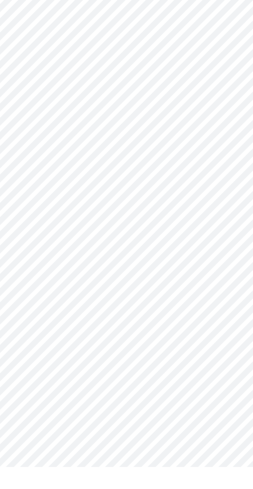
click at [124, 446] on body "MyMenopauseRx Appointments Messaging Labs Uploads Medications Community Refer a…" at bounding box center [126, 265] width 249 height 526
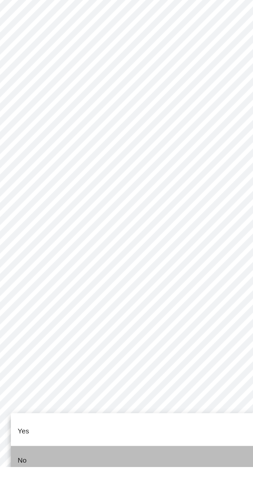
click at [37, 482] on p "No" at bounding box center [38, 485] width 5 height 6
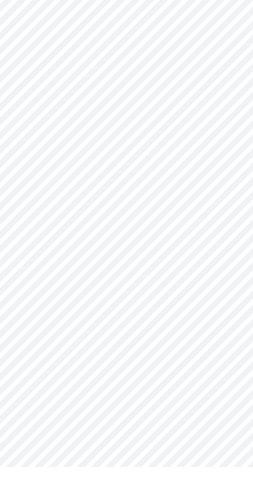
scroll to position [0, 0]
click at [144, 408] on body "MyMenopauseRx Appointments Messaging Labs Uploads Medications Community Refer a…" at bounding box center [126, 263] width 249 height 523
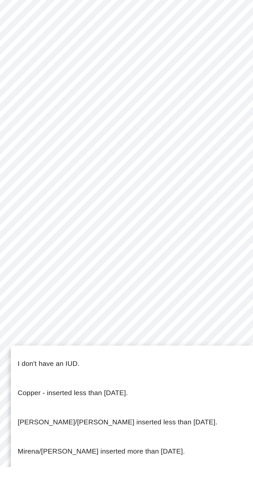
click at [44, 427] on span "I don't have an IUD." at bounding box center [54, 427] width 37 height 14
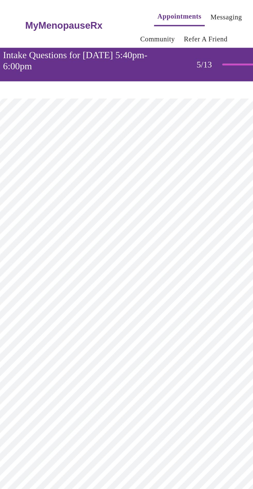
click at [43, 142] on body "MyMenopauseRx Appointments Messaging Labs Uploads Medications Community Refer a…" at bounding box center [126, 217] width 249 height 430
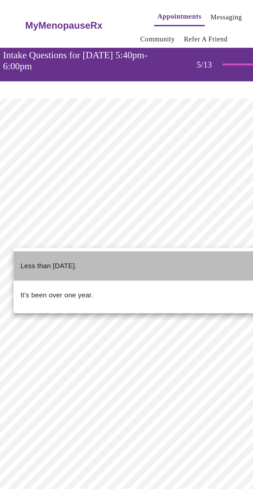
click at [41, 157] on p "Less than one year ago." at bounding box center [53, 160] width 34 height 6
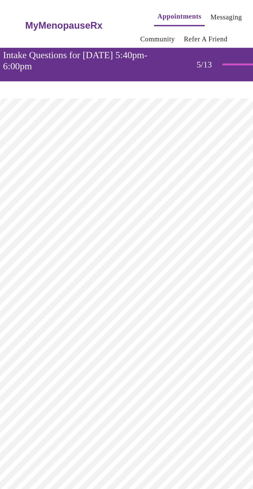
click at [42, 188] on body "MyMenopauseRx Appointments Messaging Labs Uploads Medications Community Refer a…" at bounding box center [126, 215] width 249 height 426
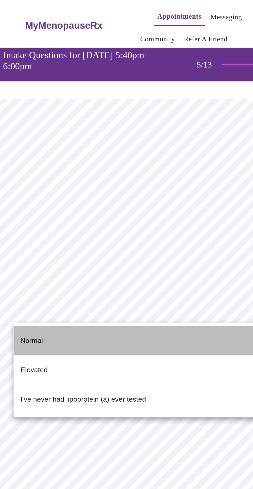
click at [39, 204] on span "Normal" at bounding box center [42, 204] width 13 height 14
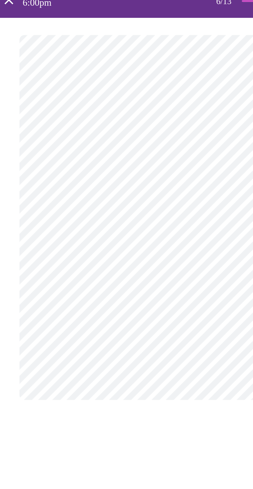
click at [46, 156] on body "MyMenopauseRx Appointments Messaging Labs Uploads Medications Community Refer a…" at bounding box center [126, 145] width 249 height 287
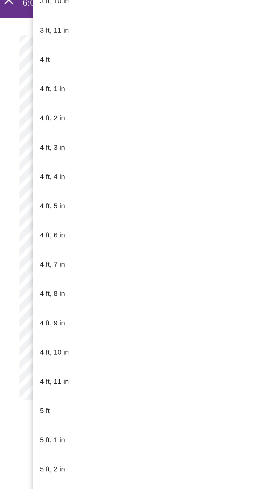
scroll to position [156, 0]
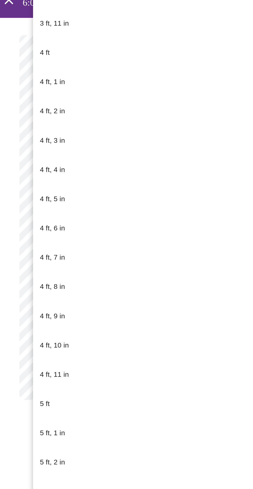
click at [41, 401] on p "5 ft, 7 in" at bounding box center [43, 404] width 15 height 6
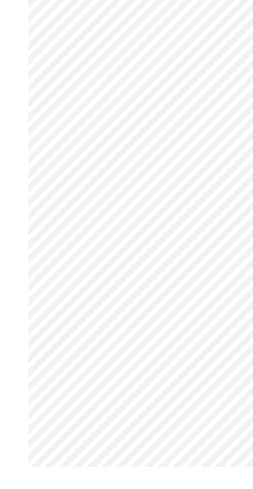
scroll to position [938, 0]
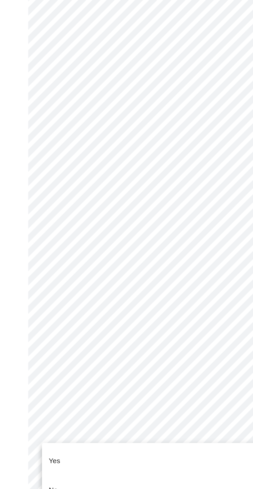
scroll to position [1102, 0]
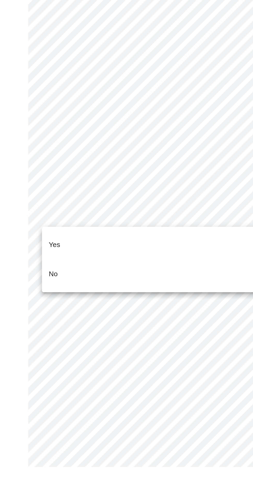
click at [36, 370] on p "No" at bounding box center [38, 373] width 5 height 6
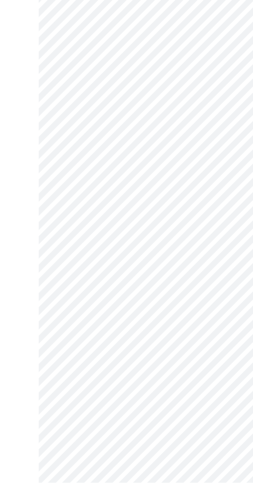
scroll to position [0, 0]
click at [116, 440] on body "MyMenopauseRx Appointments Messaging Labs Uploads Medications Community Refer a…" at bounding box center [126, 259] width 249 height 515
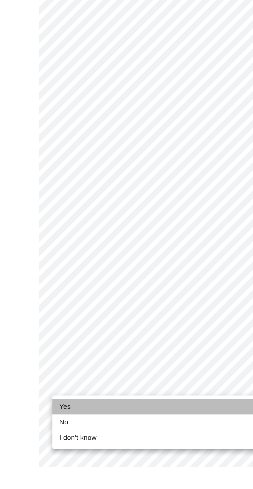
click at [39, 454] on span "Yes" at bounding box center [39, 452] width 7 height 6
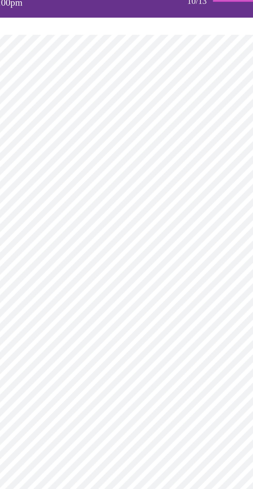
click at [40, 157] on body "MyMenopauseRx Appointments Messaging Labs Uploads Medications Community Refer a…" at bounding box center [126, 349] width 249 height 695
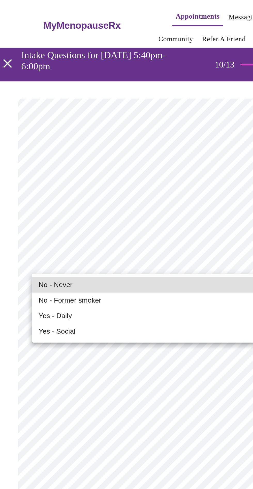
click at [38, 170] on span "No - Never" at bounding box center [46, 171] width 20 height 6
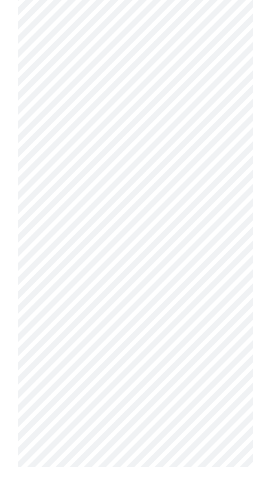
scroll to position [121, 0]
click at [134, 409] on body "MyMenopauseRx Appointments Messaging Labs Uploads Medications Community Refer a…" at bounding box center [126, 224] width 249 height 687
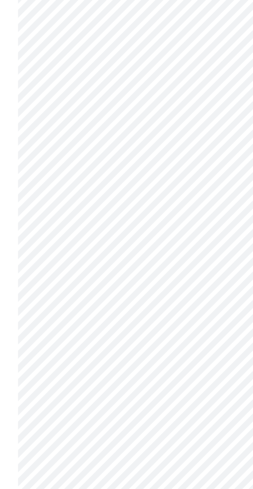
scroll to position [121, 0]
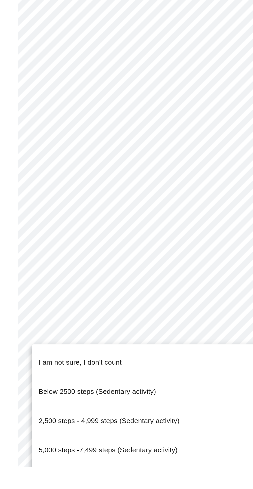
click at [102, 489] on span "8,000 steps-10,000 steps (Light activity)" at bounding box center [73, 496] width 75 height 14
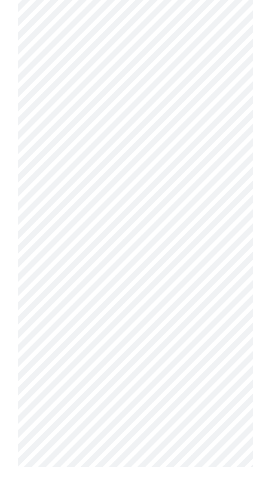
click at [125, 445] on body "MyMenopauseRx Appointments Messaging Labs Uploads Medications Community Refer a…" at bounding box center [126, 223] width 249 height 684
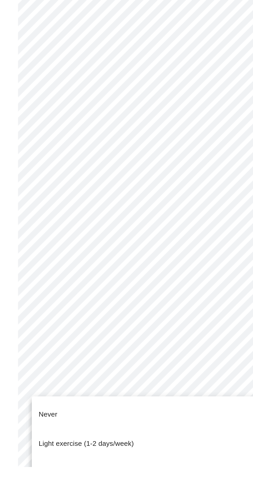
click at [39, 489] on span "Moderate exercise (3-5 days/week)" at bounding box center [69, 492] width 66 height 4
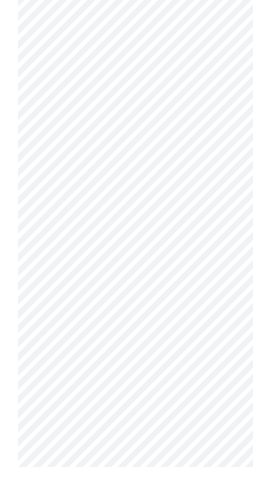
scroll to position [156, 0]
click at [124, 448] on body "MyMenopauseRx Appointments Messaging Labs Uploads Medications Community Refer a…" at bounding box center [126, 186] width 249 height 681
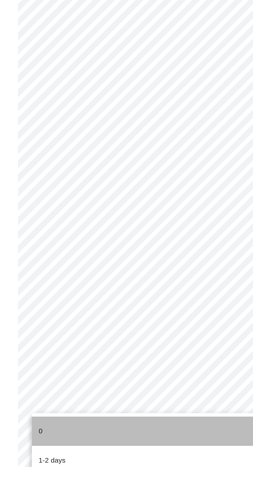
click at [36, 466] on p "0" at bounding box center [37, 467] width 2 height 6
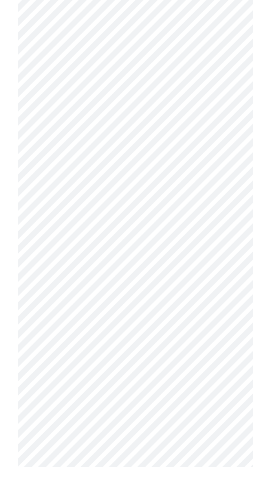
scroll to position [153, 0]
click at [137, 375] on body "MyMenopauseRx Appointments Messaging Labs Uploads Medications Community Refer a…" at bounding box center [126, 189] width 249 height 678
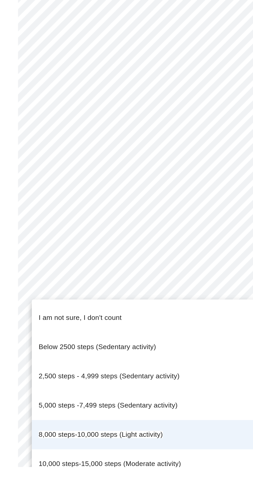
click at [108, 485] on span "10,000 steps-15,000 steps (Moderate activity)" at bounding box center [79, 487] width 86 height 4
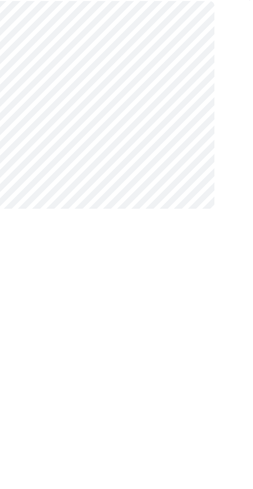
scroll to position [0, 0]
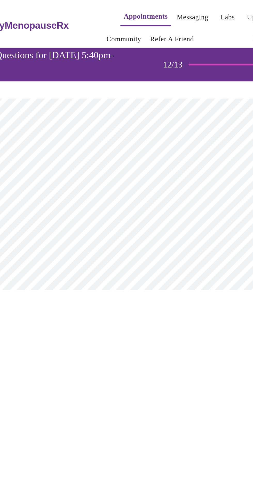
click at [54, 115] on body "MyMenopauseRx Appointments Messaging Labs Uploads Medications Community Refer a…" at bounding box center [126, 93] width 249 height 182
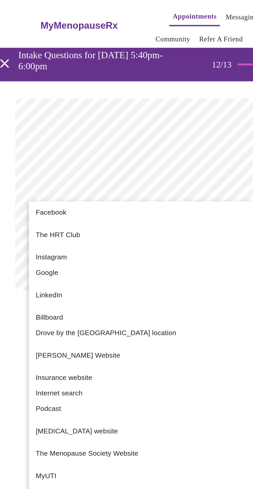
click at [39, 128] on span "Facebook" at bounding box center [45, 128] width 18 height 6
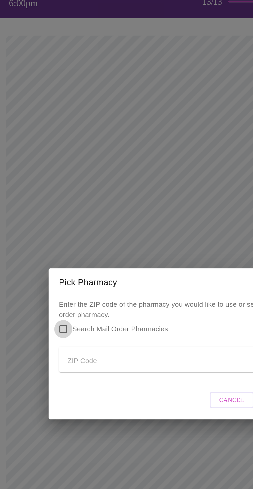
click at [58, 233] on input "Search Mail Order Pharmacies" at bounding box center [57, 235] width 11 height 11
checkbox input "true"
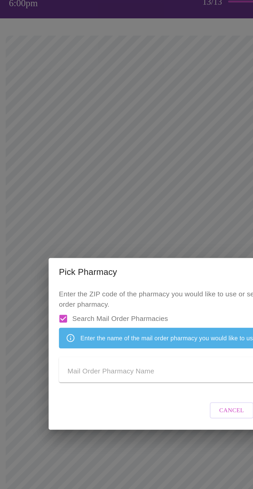
click at [108, 263] on input "Send a message to your care team" at bounding box center [115, 261] width 111 height 8
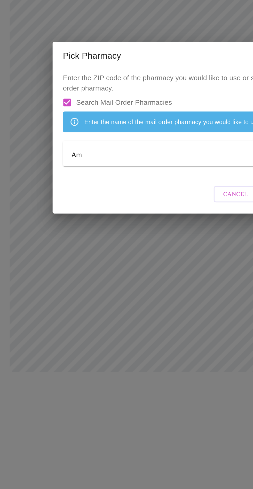
type input "A"
click at [59, 224] on input "Search Mail Order Pharmacies" at bounding box center [57, 229] width 11 height 11
checkbox input "false"
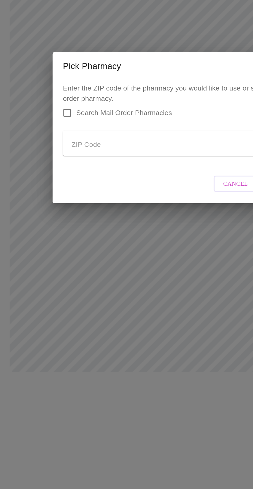
click at [69, 253] on input "Send a message to your care team" at bounding box center [115, 254] width 111 height 8
type input "34609"
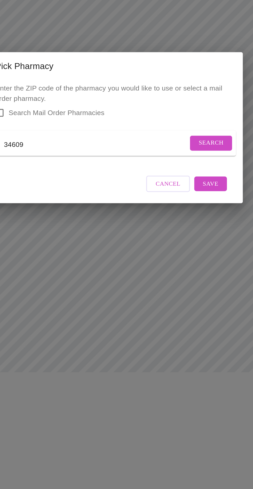
click at [185, 250] on span "Search" at bounding box center [185, 253] width 15 height 6
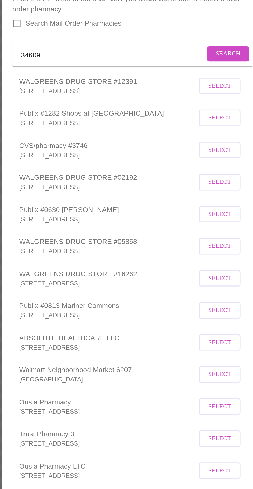
click at [66, 163] on p "11115 SPRING HILL DR, SPRING HILL, FL 34609" at bounding box center [112, 160] width 107 height 5
click at [182, 161] on span "Select" at bounding box center [180, 157] width 14 height 6
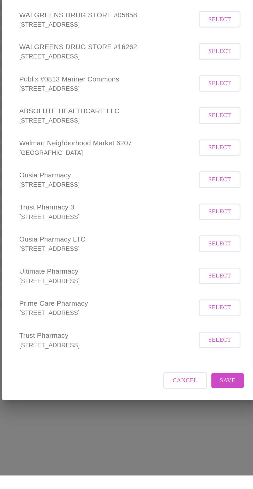
click at [185, 436] on button "Save" at bounding box center [185, 431] width 20 height 9
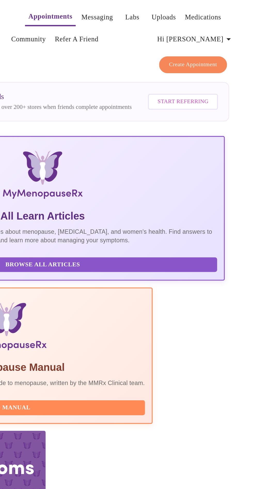
click at [212, 10] on link "Medications" at bounding box center [223, 10] width 22 height 7
